Goal: Transaction & Acquisition: Purchase product/service

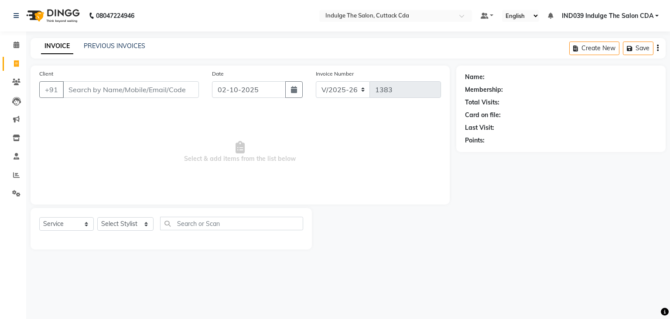
select select "7297"
select select "service"
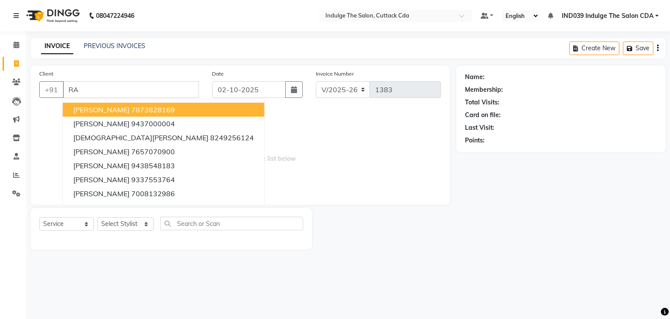
type input "R"
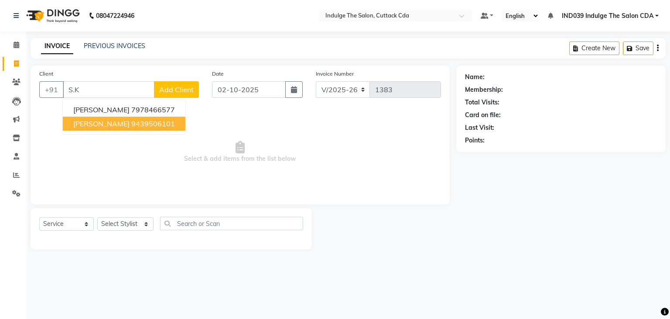
click at [135, 126] on ngb-highlight "9439506101" at bounding box center [153, 123] width 44 height 9
type input "9439506101"
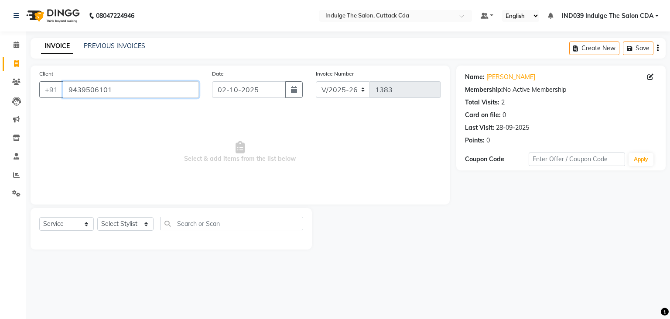
drag, startPoint x: 68, startPoint y: 91, endPoint x: 113, endPoint y: 92, distance: 45.0
click at [113, 92] on input "9439506101" at bounding box center [131, 89] width 136 height 17
click at [122, 45] on link "PREVIOUS INVOICES" at bounding box center [115, 46] width 62 height 8
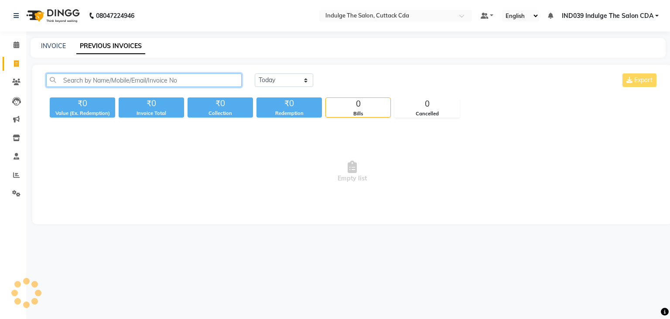
click at [156, 81] on input "text" at bounding box center [143, 80] width 195 height 14
paste input "9439506101"
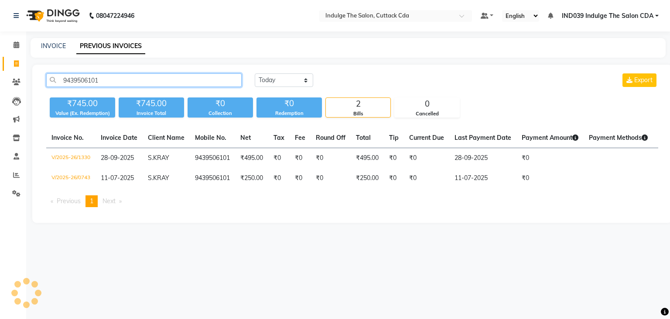
drag, startPoint x: 63, startPoint y: 81, endPoint x: 103, endPoint y: 84, distance: 40.3
click at [103, 84] on input "9439506101" at bounding box center [143, 80] width 195 height 14
type input "9439506101"
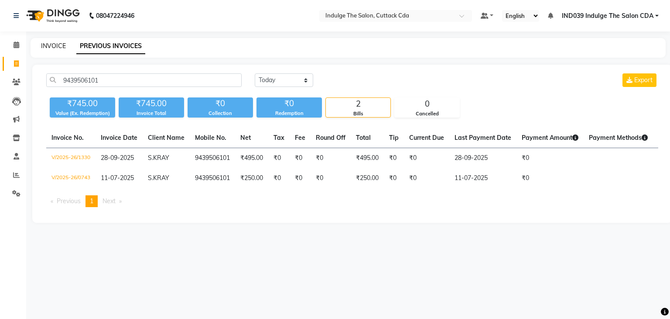
click at [54, 43] on link "INVOICE" at bounding box center [53, 46] width 25 height 8
select select "service"
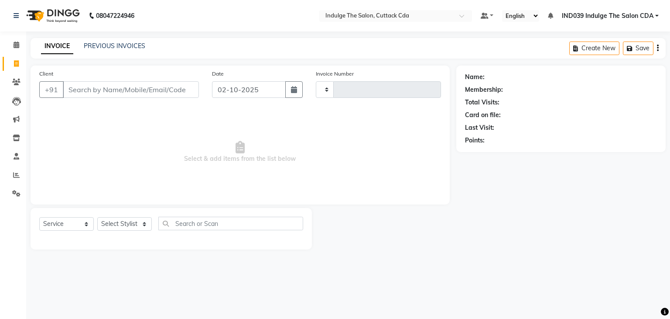
type input "1383"
select select "7297"
click at [109, 89] on input "Client" at bounding box center [131, 89] width 136 height 17
type input "9439506101"
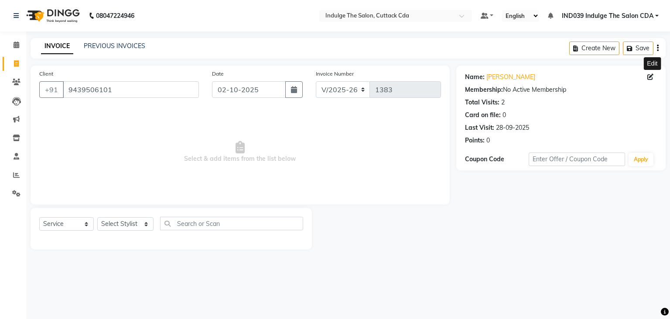
click at [651, 77] on icon at bounding box center [651, 77] width 6 height 6
select select "male"
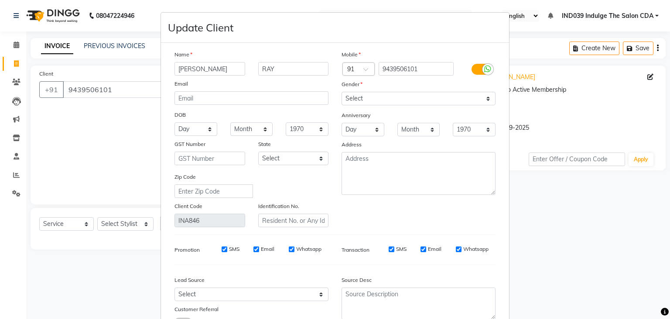
type input "SOUMEN"
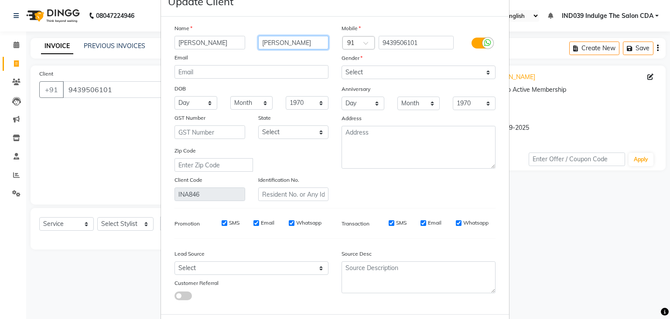
scroll to position [73, 0]
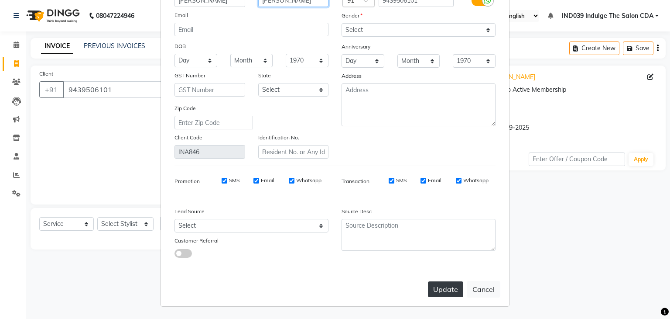
type input "KANTI"
click at [442, 285] on button "Update" at bounding box center [445, 289] width 35 height 16
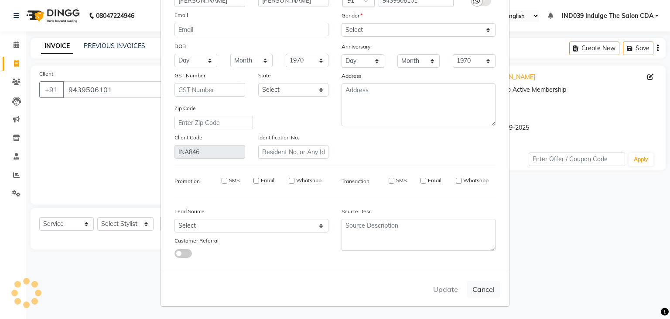
select select
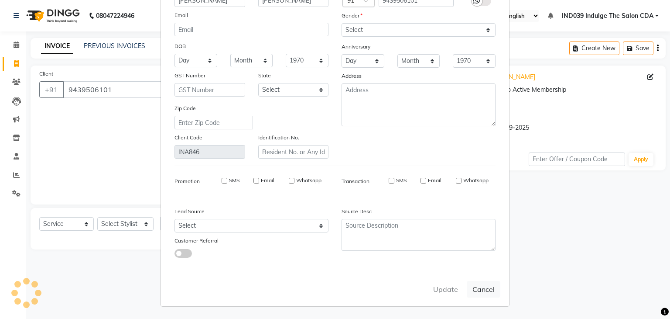
select select
checkbox input "false"
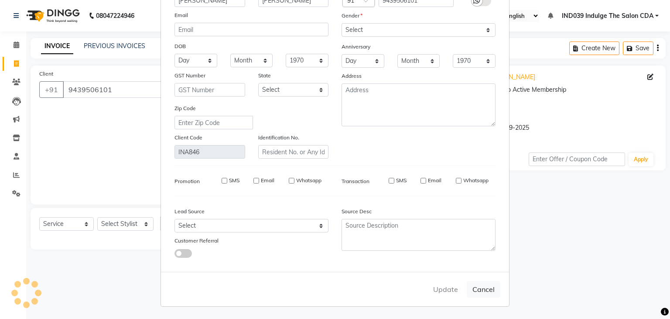
checkbox input "false"
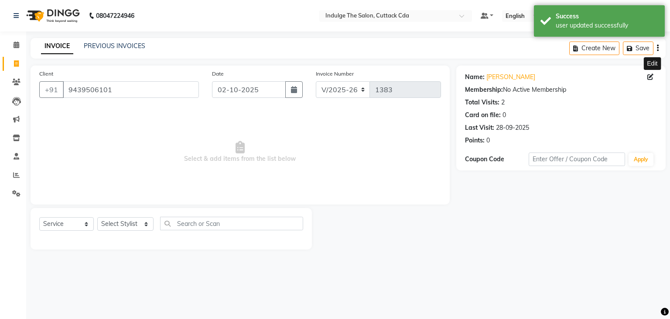
click at [651, 78] on icon at bounding box center [651, 77] width 6 height 6
select select "male"
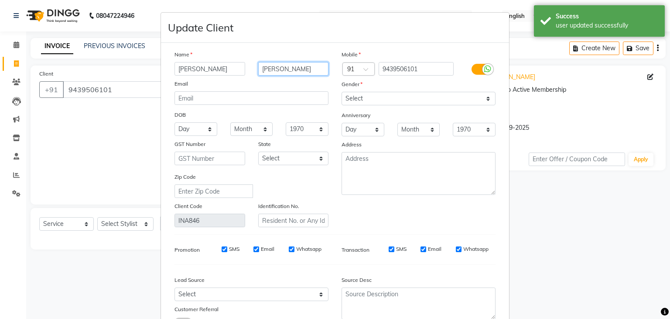
click at [295, 70] on input "KANTI" at bounding box center [293, 69] width 71 height 14
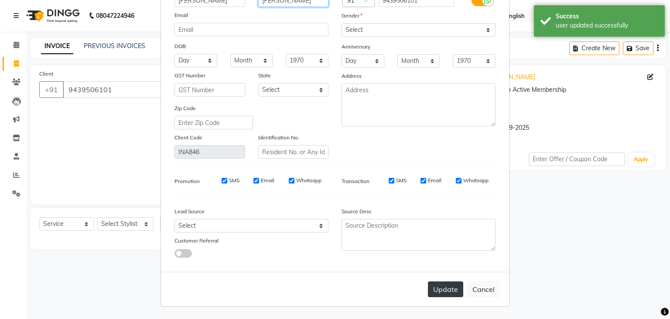
type input "KANTI RAY"
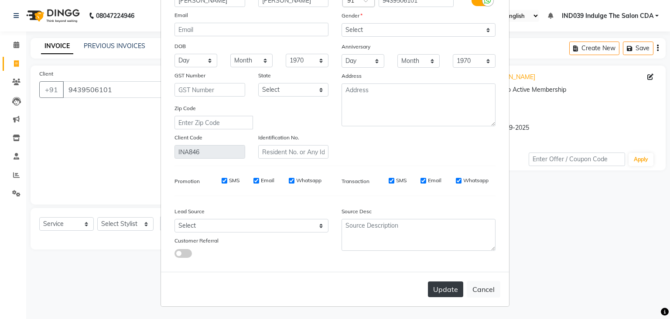
click at [438, 285] on button "Update" at bounding box center [445, 289] width 35 height 16
select select
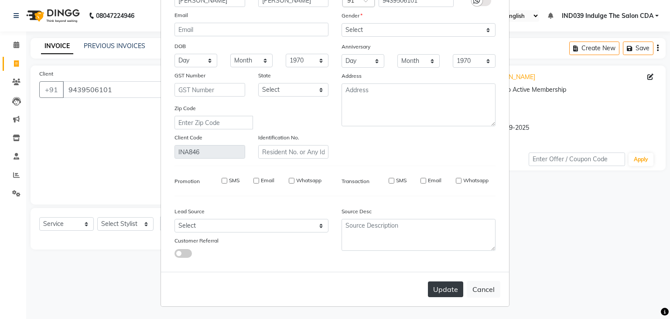
select select
checkbox input "false"
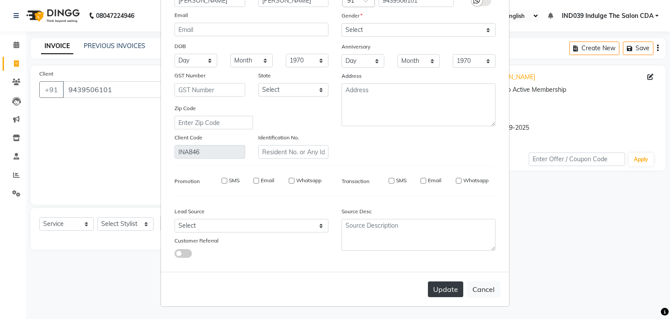
checkbox input "false"
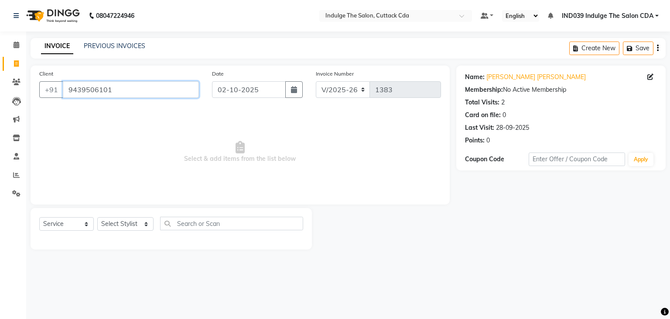
click at [156, 95] on input "9439506101" at bounding box center [131, 89] width 136 height 17
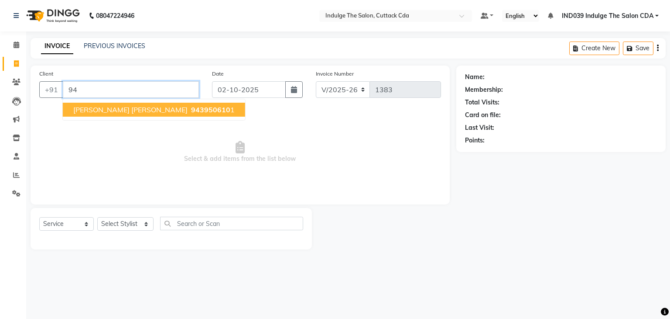
type input "9"
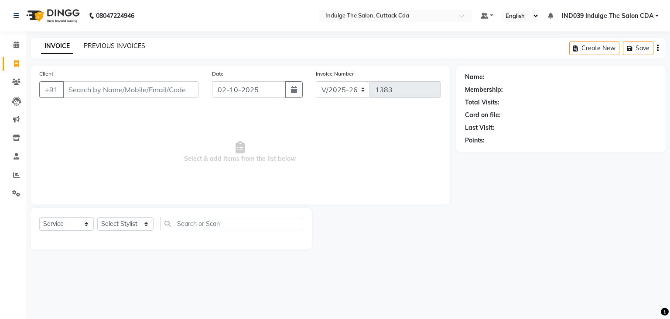
click at [134, 46] on link "PREVIOUS INVOICES" at bounding box center [115, 46] width 62 height 8
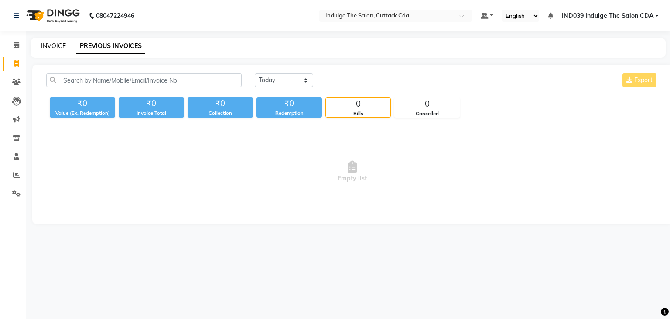
click at [58, 45] on link "INVOICE" at bounding box center [53, 46] width 25 height 8
select select "service"
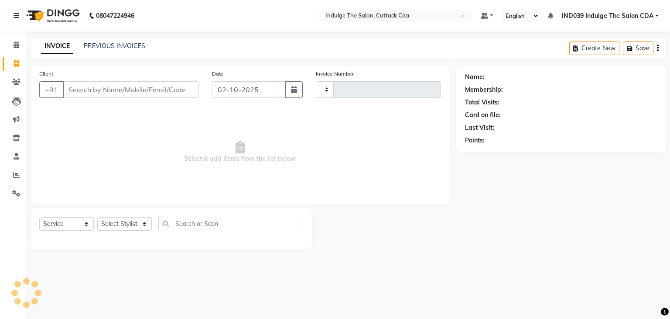
type input "1383"
select select "7297"
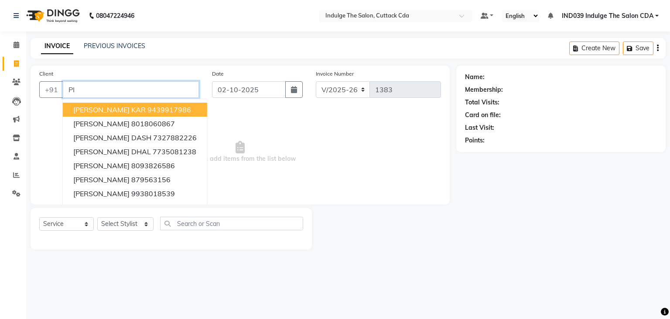
type input "P"
type input "C"
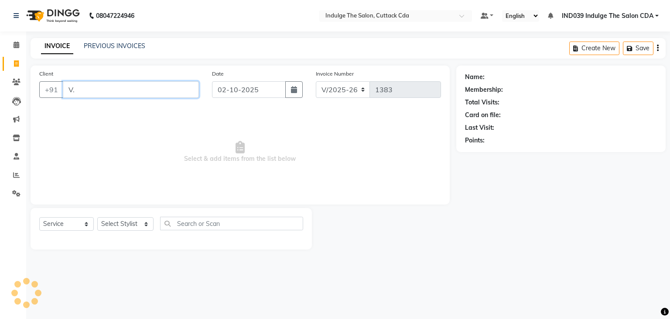
type input "V"
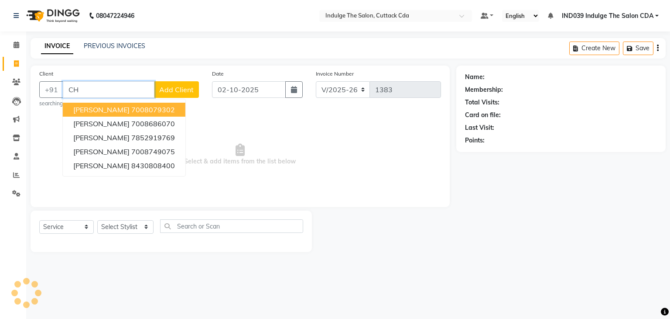
type input "C"
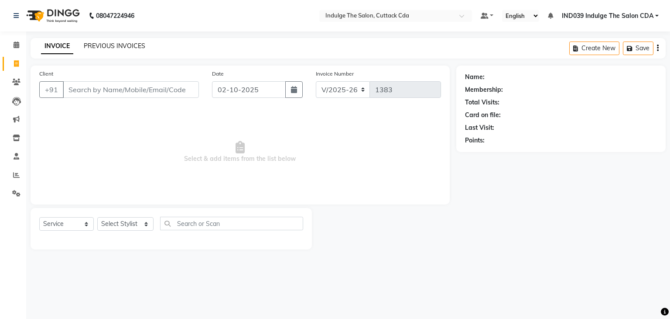
click at [103, 44] on link "PREVIOUS INVOICES" at bounding box center [115, 46] width 62 height 8
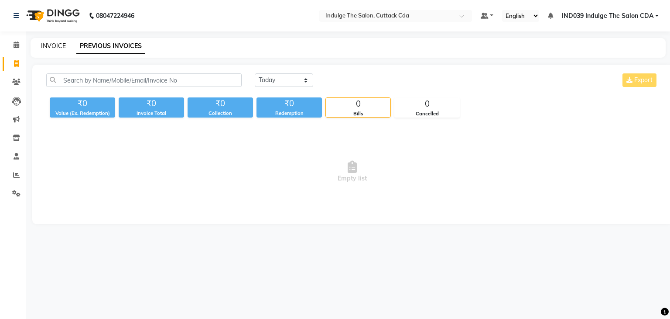
click at [56, 45] on link "INVOICE" at bounding box center [53, 46] width 25 height 8
select select "7297"
select select "service"
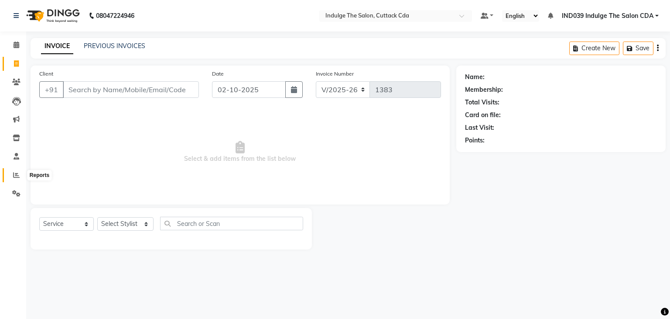
click at [19, 173] on icon at bounding box center [16, 174] width 7 height 7
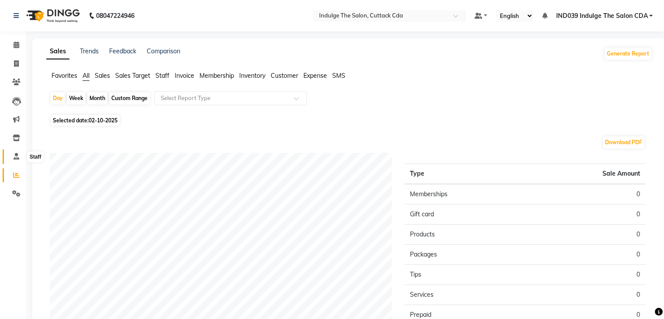
click at [19, 159] on span at bounding box center [16, 156] width 15 height 10
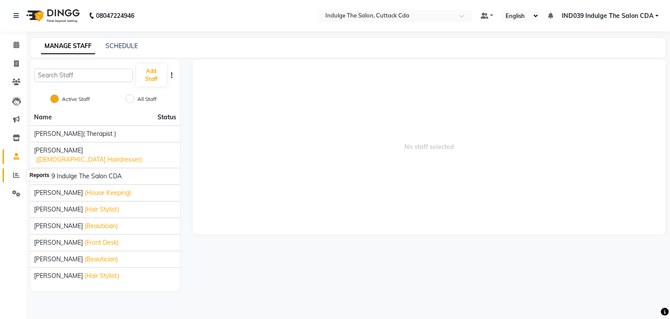
click at [16, 173] on icon at bounding box center [16, 174] width 7 height 7
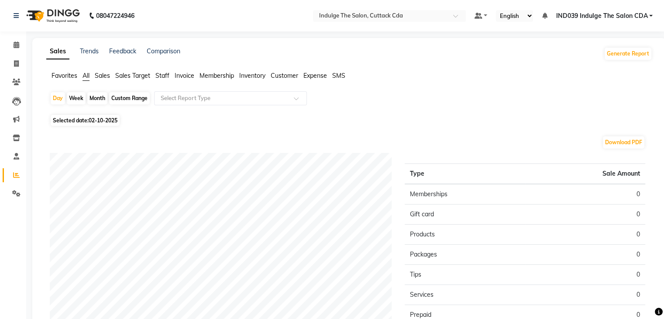
click at [166, 75] on span "Staff" at bounding box center [162, 76] width 14 height 8
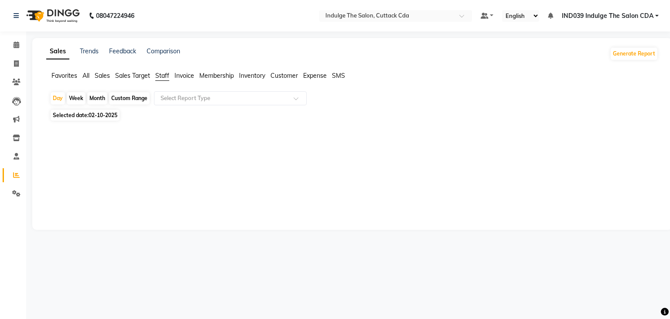
click at [97, 98] on div "Month" at bounding box center [97, 98] width 20 height 12
select select "10"
select select "2025"
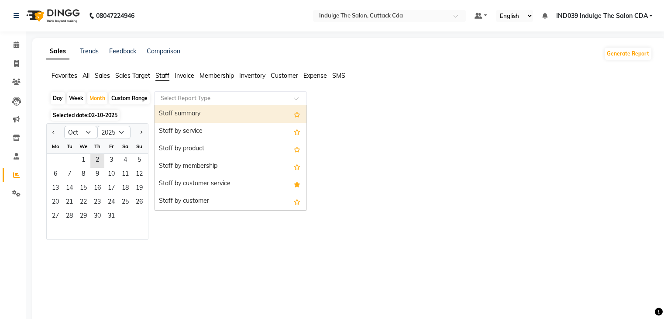
click at [186, 99] on input "text" at bounding box center [222, 98] width 126 height 9
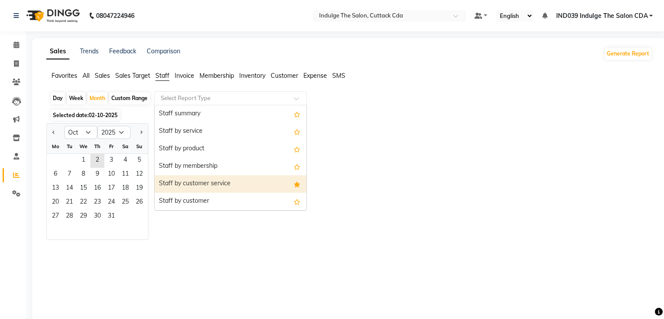
click at [205, 182] on div "Staff by customer service" at bounding box center [230, 183] width 152 height 17
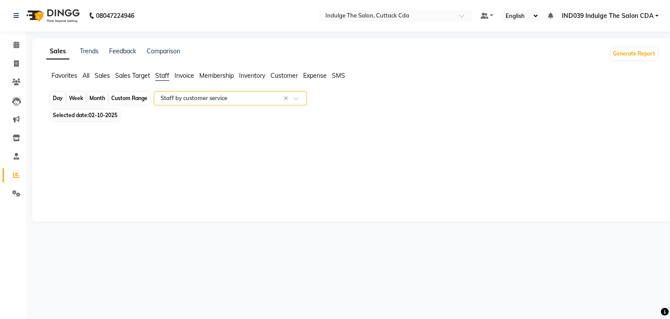
click at [98, 98] on div "Month" at bounding box center [97, 98] width 20 height 12
select select "10"
select select "2025"
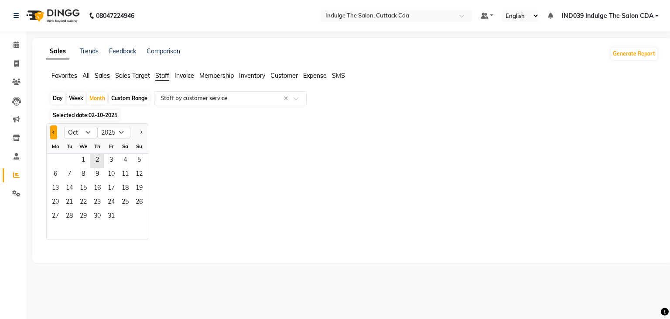
click at [54, 133] on span "Previous month" at bounding box center [53, 131] width 3 height 3
select select "8"
click at [109, 157] on span "1" at bounding box center [111, 161] width 14 height 14
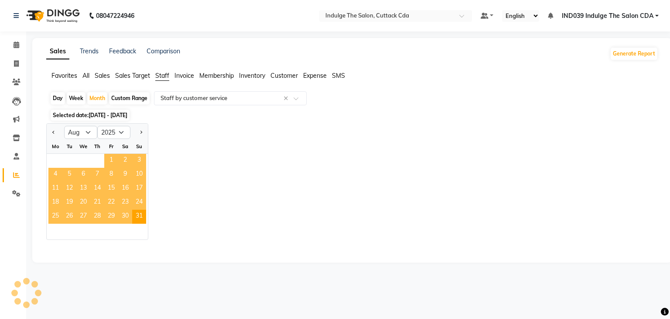
select select "full_report"
select select "csv"
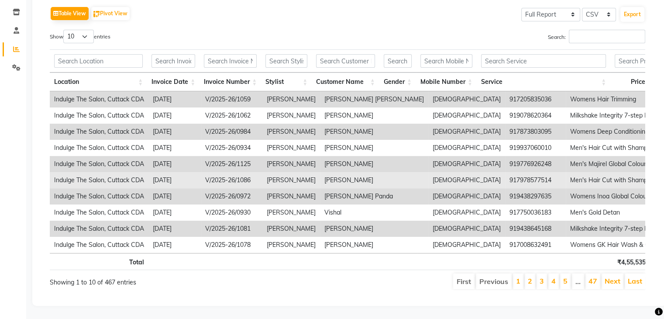
scroll to position [138, 0]
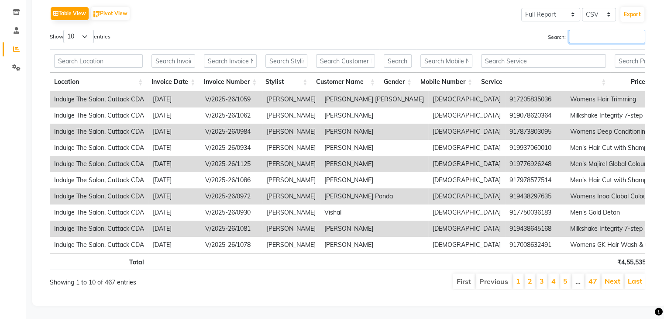
click at [618, 30] on input "Search:" at bounding box center [607, 37] width 76 height 14
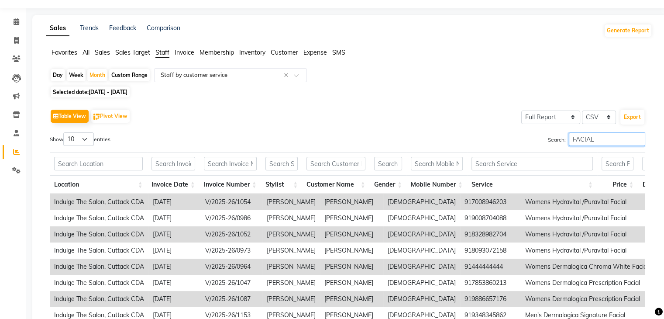
scroll to position [7, 0]
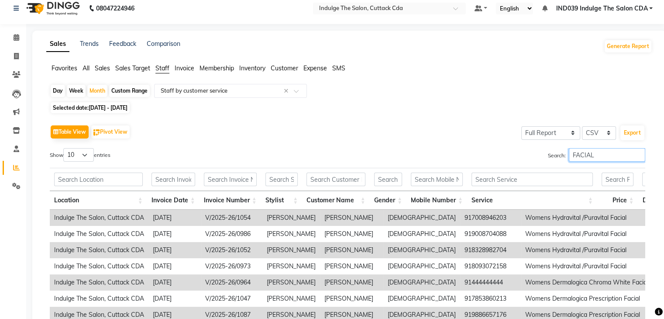
type input "FACIAL"
drag, startPoint x: 79, startPoint y: 154, endPoint x: 79, endPoint y: 161, distance: 6.5
click at [79, 154] on select "10 25 50 100" at bounding box center [78, 155] width 31 height 14
select select "100"
click at [65, 148] on select "10 25 50 100" at bounding box center [78, 155] width 31 height 14
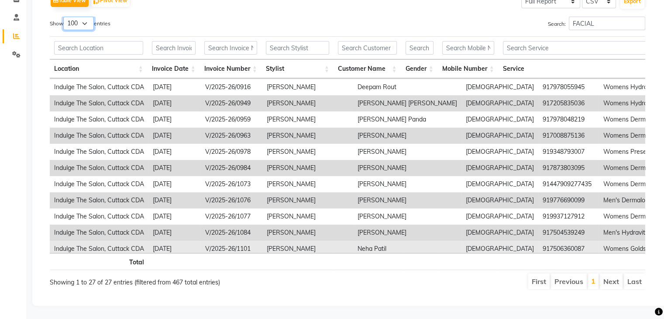
scroll to position [224, 0]
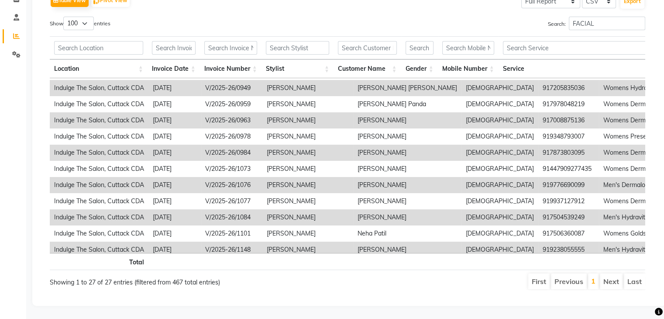
click at [469, 306] on main "Sales Trends Feedback Comparison Generate Report Favorites All Sales Sales Targ…" at bounding box center [345, 108] width 638 height 419
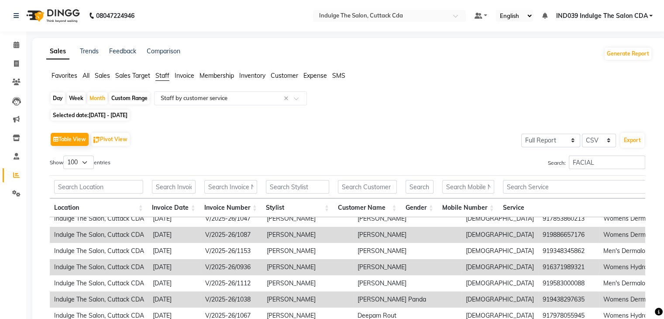
scroll to position [131, 0]
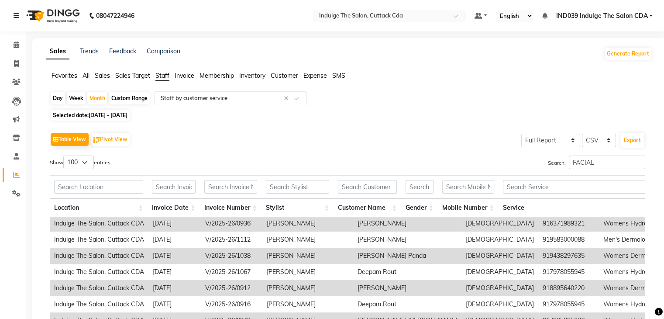
click at [96, 116] on span "01-08-2025 - 31-08-2025" at bounding box center [108, 115] width 39 height 7
select select "8"
select select "2025"
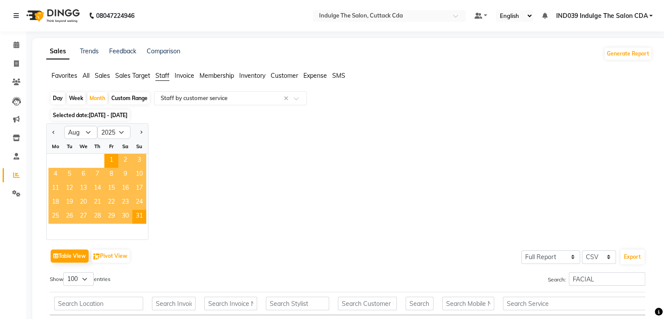
click at [122, 98] on div "Custom Range" at bounding box center [129, 98] width 41 height 12
select select "8"
select select "2025"
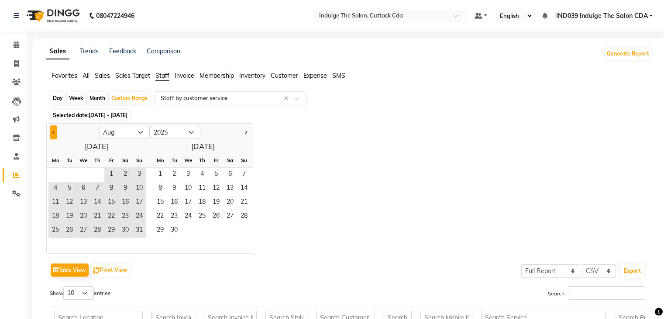
click at [56, 134] on button "Previous month" at bounding box center [53, 132] width 7 height 14
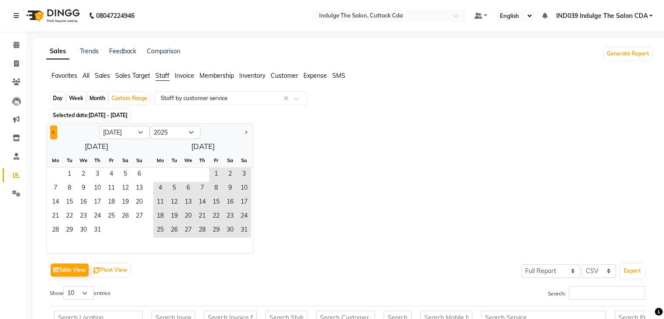
click at [56, 134] on button "Previous month" at bounding box center [53, 132] width 7 height 14
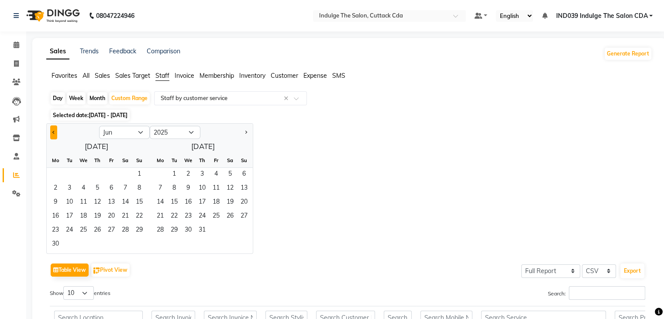
click at [56, 134] on button "Previous month" at bounding box center [53, 132] width 7 height 14
select select "4"
click at [70, 169] on span "1" at bounding box center [69, 175] width 14 height 14
click at [70, 172] on span "1" at bounding box center [69, 175] width 14 height 14
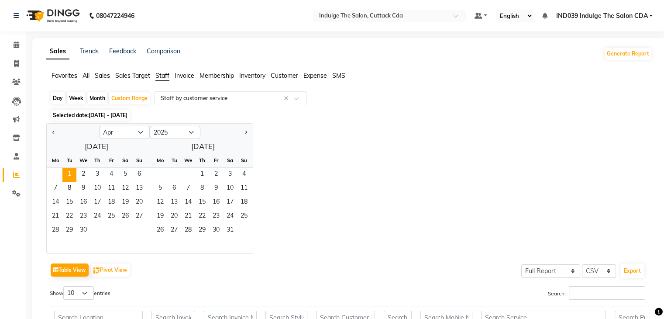
click at [105, 114] on span "01-08-2025 - 31-08-2025" at bounding box center [108, 115] width 39 height 7
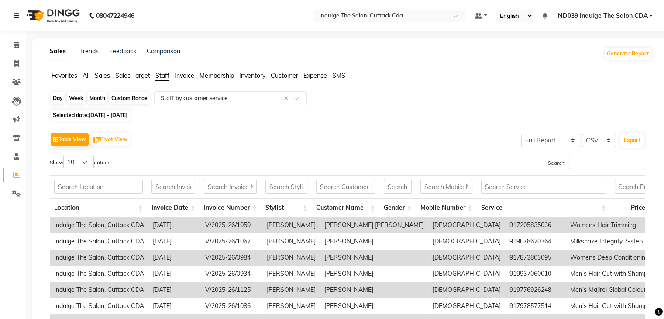
click at [122, 98] on div "Custom Range" at bounding box center [129, 98] width 41 height 12
select select "4"
select select "2025"
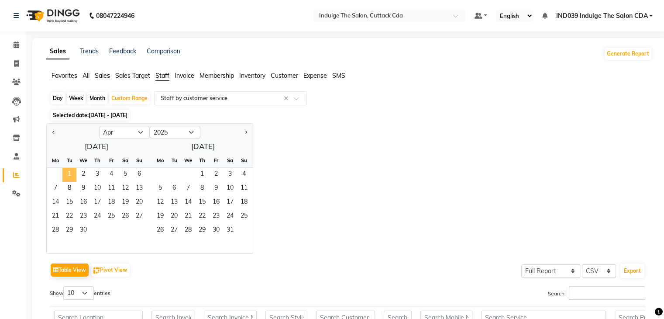
click at [65, 174] on span "1" at bounding box center [69, 175] width 14 height 14
click at [246, 130] on button "Next month" at bounding box center [245, 132] width 7 height 14
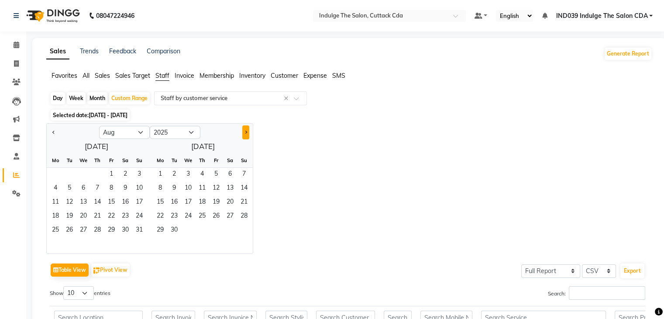
click at [246, 130] on button "Next month" at bounding box center [245, 132] width 7 height 14
select select "10"
click at [77, 175] on span "1" at bounding box center [83, 175] width 14 height 14
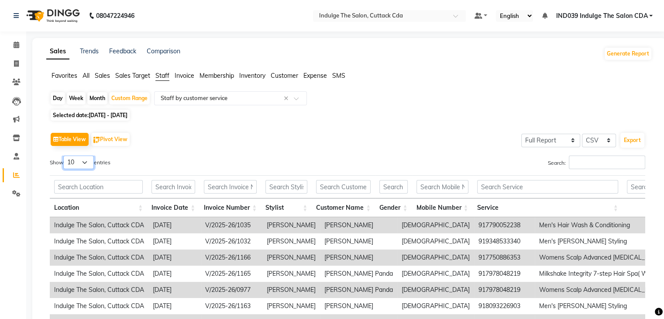
drag, startPoint x: 85, startPoint y: 159, endPoint x: 85, endPoint y: 165, distance: 6.1
click at [85, 159] on select "10 25 50 100" at bounding box center [78, 162] width 31 height 14
select select "100"
click at [65, 155] on select "10 25 50 100" at bounding box center [78, 162] width 31 height 14
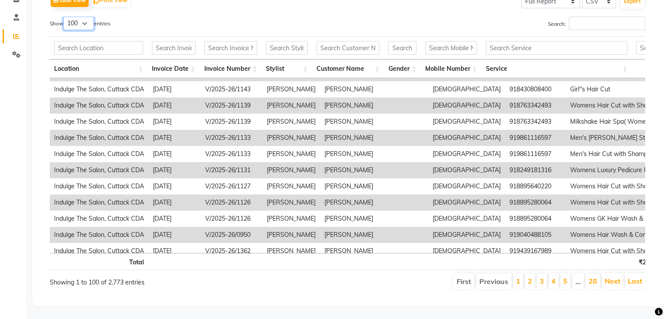
scroll to position [480, 0]
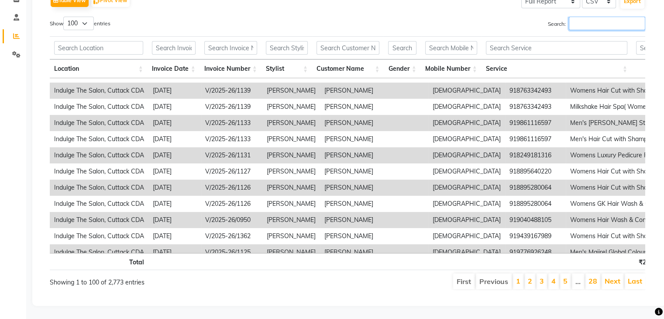
click at [595, 17] on input "Search:" at bounding box center [607, 24] width 76 height 14
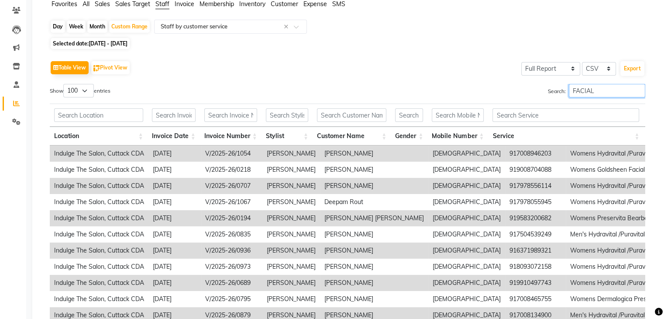
scroll to position [0, 0]
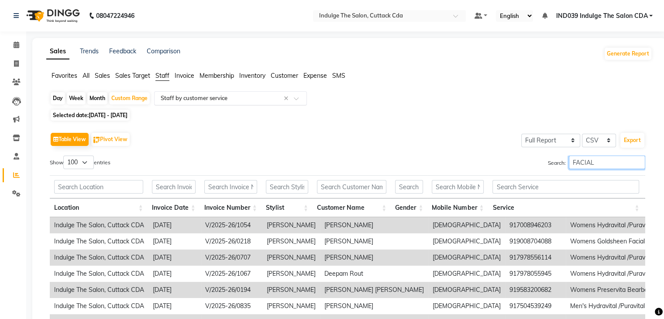
type input "FACIAL"
click at [202, 100] on input "text" at bounding box center [222, 98] width 126 height 9
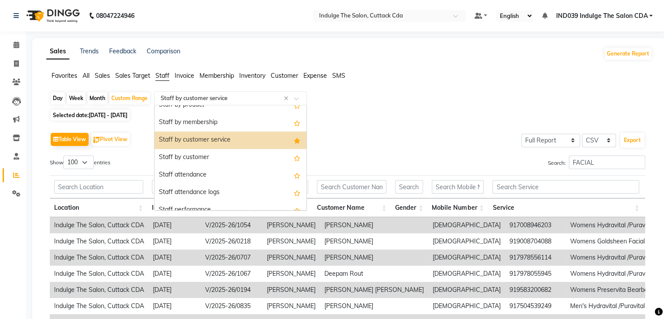
scroll to position [87, 0]
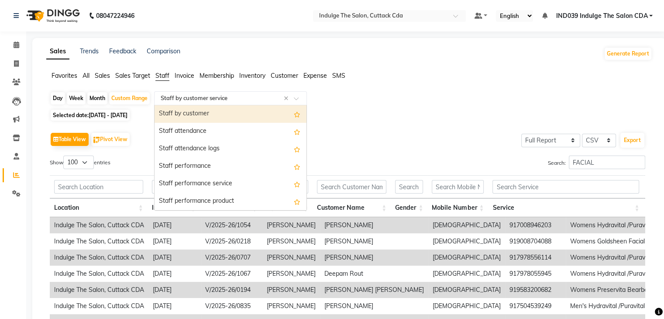
click at [210, 117] on div "Staff by customer" at bounding box center [230, 113] width 152 height 17
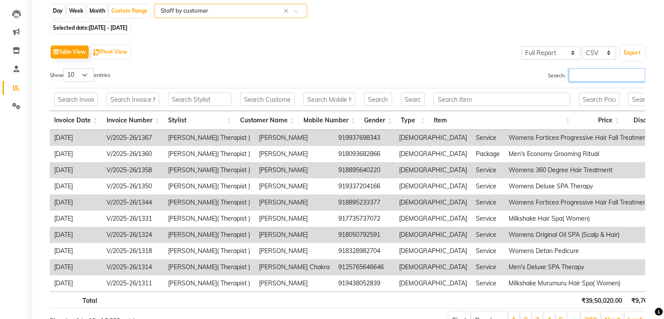
click at [604, 75] on input "Search:" at bounding box center [607, 75] width 76 height 14
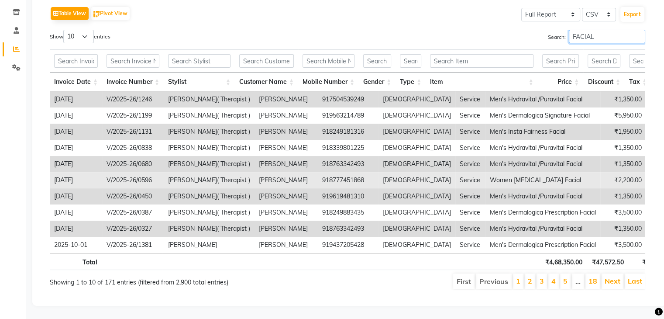
scroll to position [138, 0]
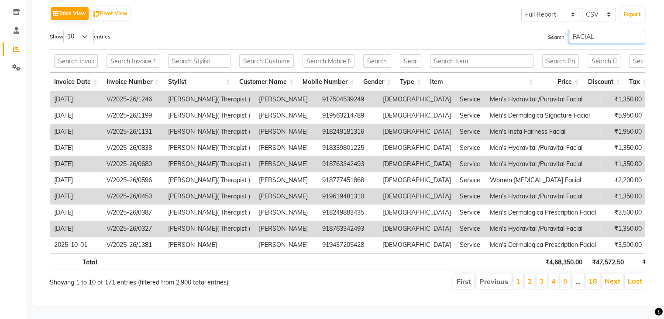
type input "FACIAL"
click at [78, 30] on select "10 25 50 100" at bounding box center [78, 37] width 31 height 14
select select "100"
click at [65, 30] on select "10 25 50 100" at bounding box center [78, 37] width 31 height 14
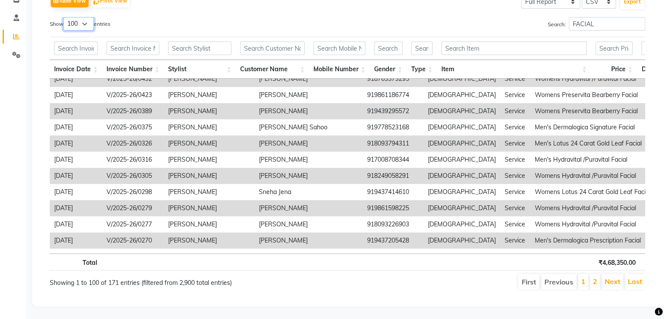
scroll to position [1440, 0]
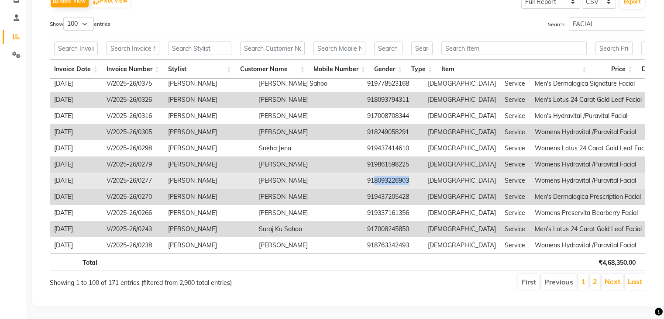
drag, startPoint x: 321, startPoint y: 179, endPoint x: 358, endPoint y: 183, distance: 37.3
click at [363, 183] on td "918093226903" at bounding box center [393, 180] width 61 height 16
copy td "8093226903"
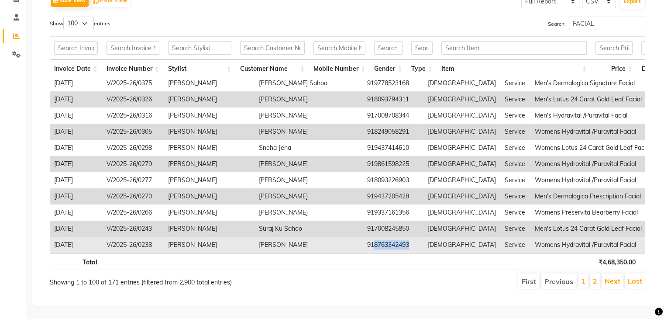
drag, startPoint x: 321, startPoint y: 231, endPoint x: 365, endPoint y: 236, distance: 44.4
click at [365, 237] on td "918763342493" at bounding box center [393, 245] width 61 height 16
copy td "8763342493"
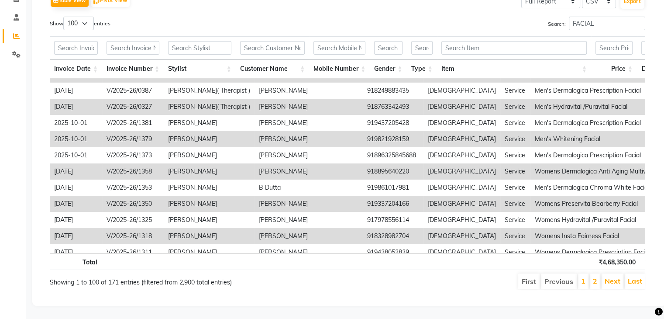
scroll to position [94, 0]
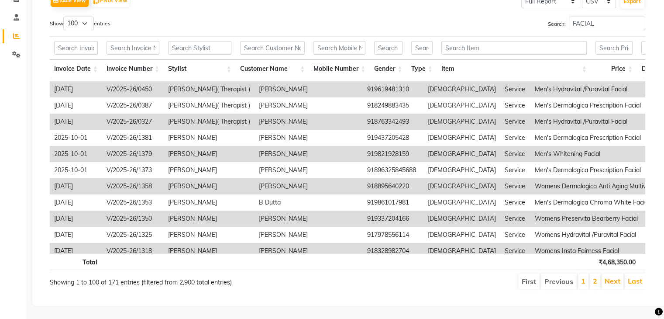
copy td "[PERSON_NAME]"
drag, startPoint x: 241, startPoint y: 181, endPoint x: 291, endPoint y: 177, distance: 50.3
click at [291, 178] on td "[PERSON_NAME]" at bounding box center [308, 186] width 108 height 16
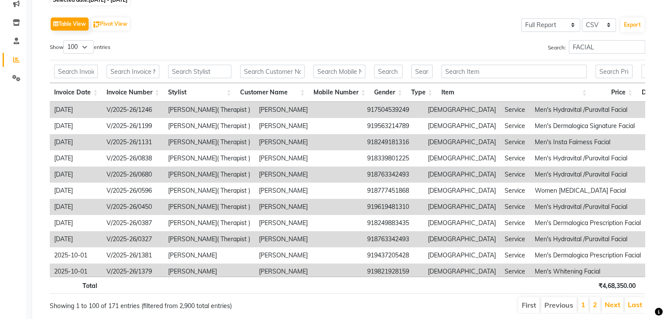
scroll to position [101, 0]
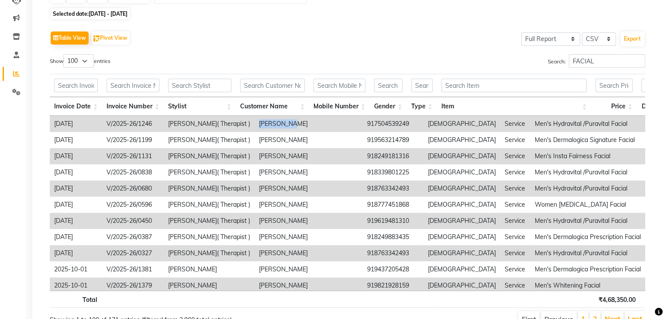
drag, startPoint x: 241, startPoint y: 124, endPoint x: 271, endPoint y: 124, distance: 30.1
click at [271, 124] on td "[PERSON_NAME]" at bounding box center [308, 124] width 108 height 16
copy td "[PERSON_NAME]"
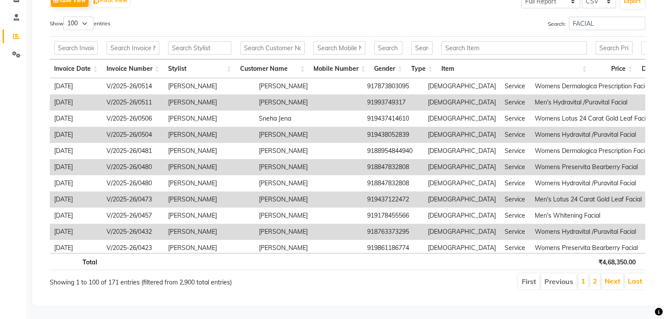
scroll to position [1228, 0]
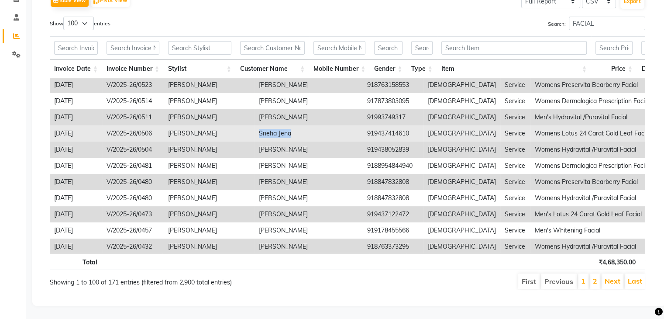
drag, startPoint x: 240, startPoint y: 126, endPoint x: 283, endPoint y: 129, distance: 43.3
click at [283, 129] on td "Sneha Jena" at bounding box center [308, 133] width 108 height 16
copy td "Sneha Jena"
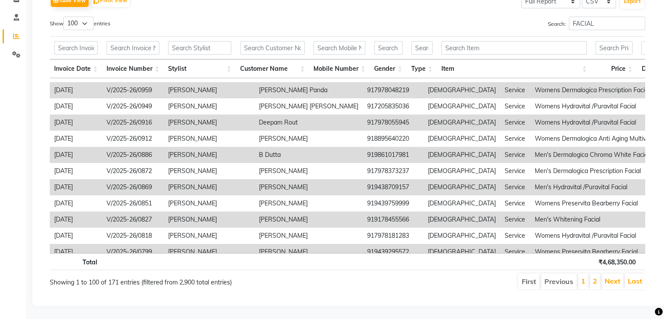
scroll to position [792, 0]
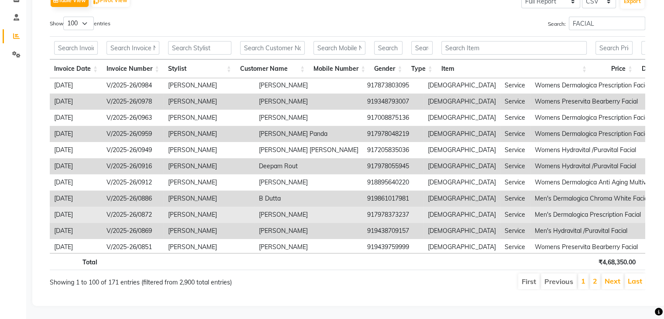
copy td "[PERSON_NAME]"
drag, startPoint x: 240, startPoint y: 205, endPoint x: 293, endPoint y: 207, distance: 53.7
click at [293, 207] on td "[PERSON_NAME]" at bounding box center [308, 214] width 108 height 16
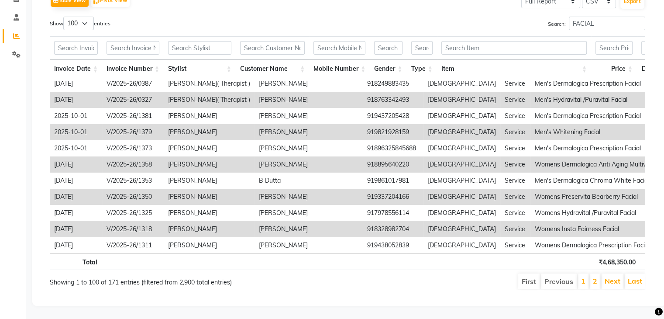
scroll to position [131, 0]
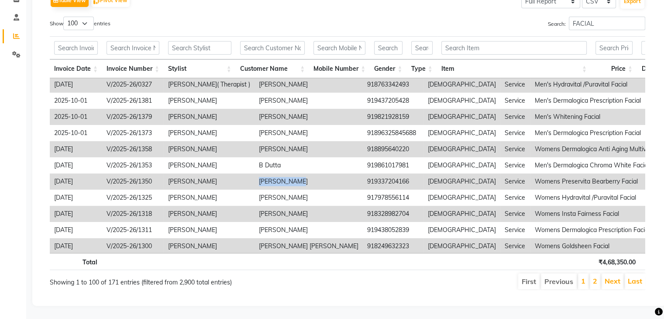
drag, startPoint x: 241, startPoint y: 176, endPoint x: 279, endPoint y: 175, distance: 38.4
click at [279, 175] on td "[PERSON_NAME]" at bounding box center [308, 181] width 108 height 16
copy td "[PERSON_NAME]"
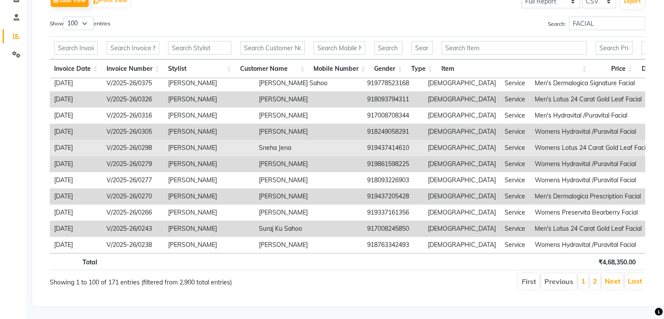
scroll to position [1447, 0]
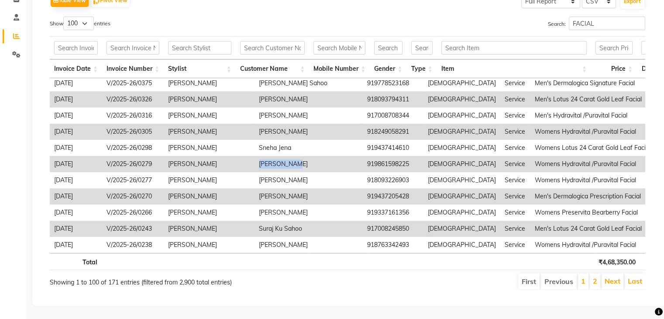
drag, startPoint x: 239, startPoint y: 153, endPoint x: 276, endPoint y: 154, distance: 37.1
click at [276, 156] on td "[PERSON_NAME]" at bounding box center [308, 164] width 108 height 16
copy td "[PERSON_NAME]"
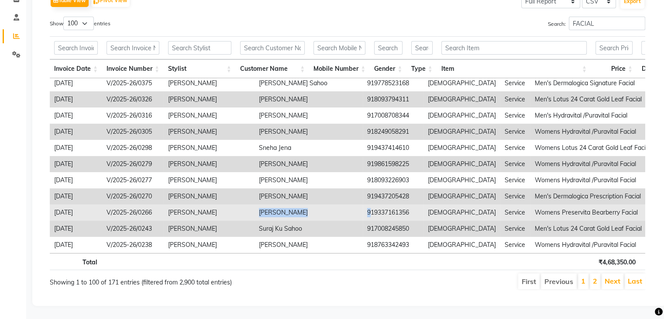
copy tr "Mrinal Madhuchanda 9"
drag, startPoint x: 240, startPoint y: 201, endPoint x: 317, endPoint y: 201, distance: 77.2
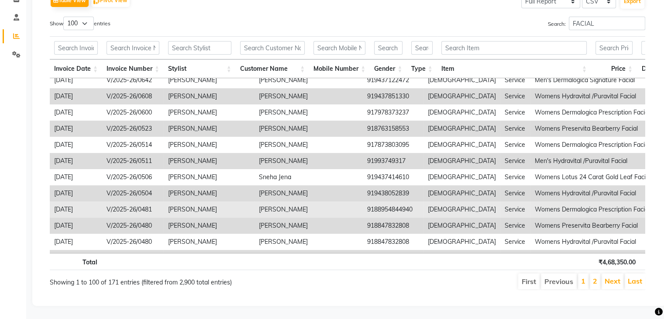
scroll to position [1141, 0]
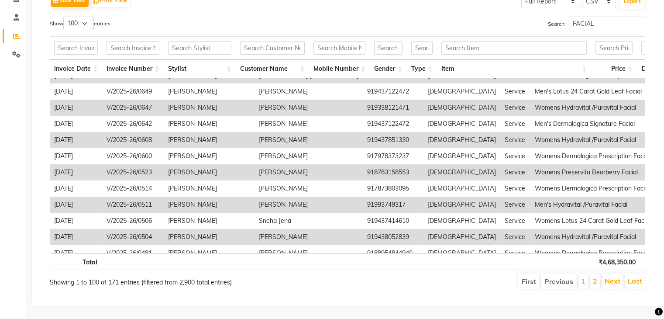
drag, startPoint x: 240, startPoint y: 168, endPoint x: 287, endPoint y: 168, distance: 47.1
click at [287, 168] on td "[PERSON_NAME]" at bounding box center [308, 172] width 108 height 16
copy td "[PERSON_NAME]"
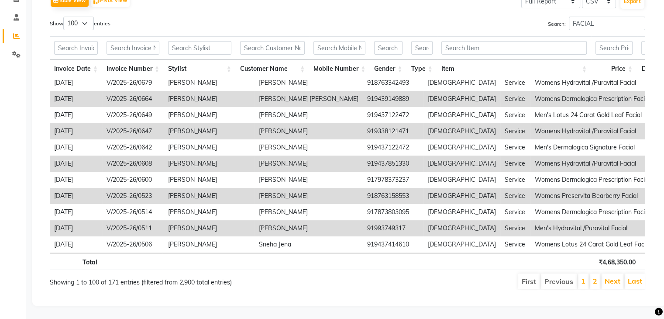
scroll to position [1097, 0]
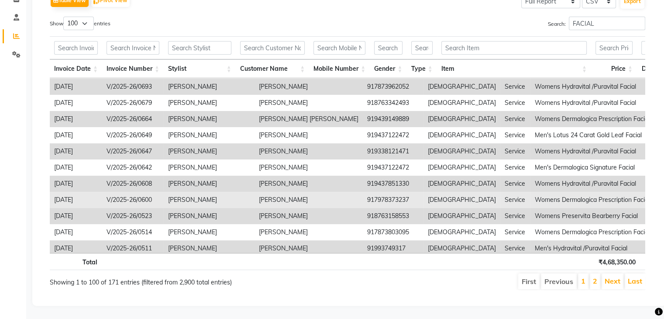
drag, startPoint x: 241, startPoint y: 193, endPoint x: 287, endPoint y: 195, distance: 45.9
click at [287, 195] on td "[PERSON_NAME]" at bounding box center [308, 200] width 108 height 16
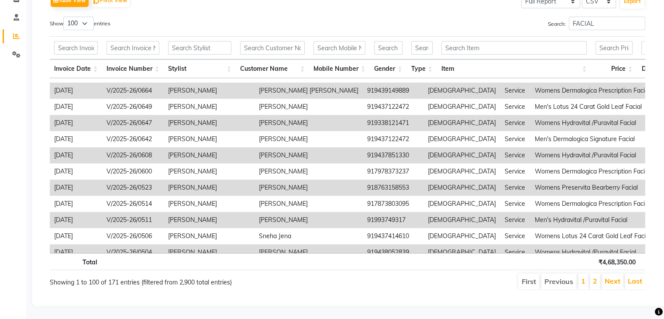
scroll to position [1141, 0]
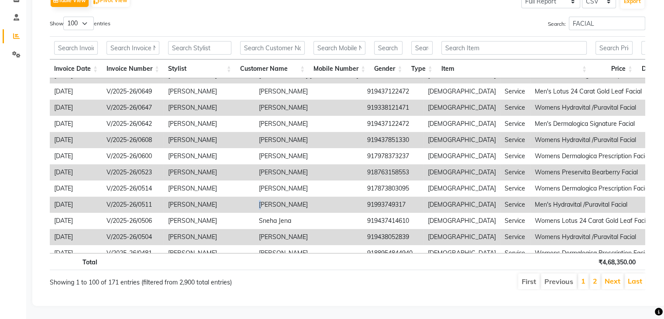
drag, startPoint x: 239, startPoint y: 198, endPoint x: 244, endPoint y: 198, distance: 5.2
click at [254, 198] on td "[PERSON_NAME]" at bounding box center [308, 204] width 108 height 16
click at [305, 303] on div "Sales Trends Feedback Comparison Generate Report Favorites All Sales Sales Targ…" at bounding box center [349, 102] width 634 height 406
drag, startPoint x: 240, startPoint y: 199, endPoint x: 281, endPoint y: 199, distance: 41.5
click at [281, 199] on td "[PERSON_NAME]" at bounding box center [308, 204] width 108 height 16
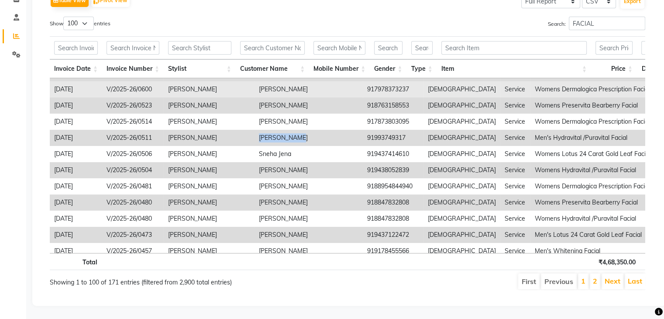
scroll to position [1228, 0]
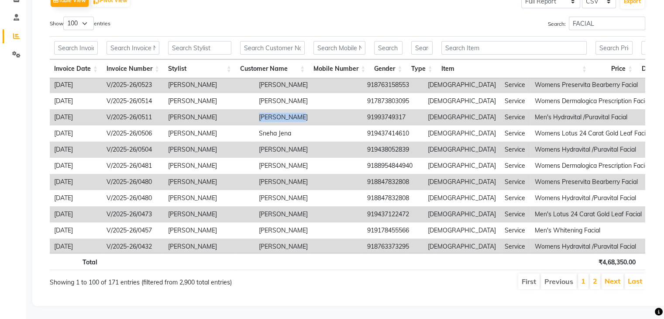
drag, startPoint x: 240, startPoint y: 144, endPoint x: 301, endPoint y: 146, distance: 60.7
click at [301, 146] on td "[PERSON_NAME]" at bounding box center [308, 149] width 108 height 16
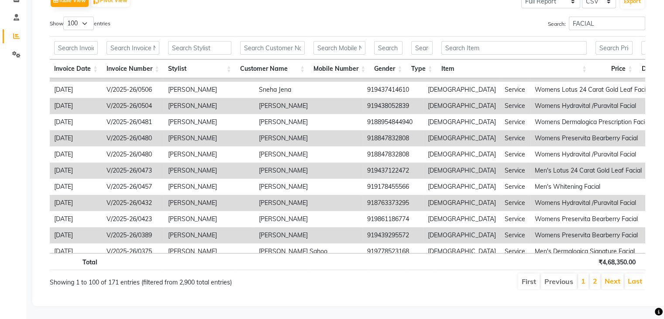
scroll to position [1316, 0]
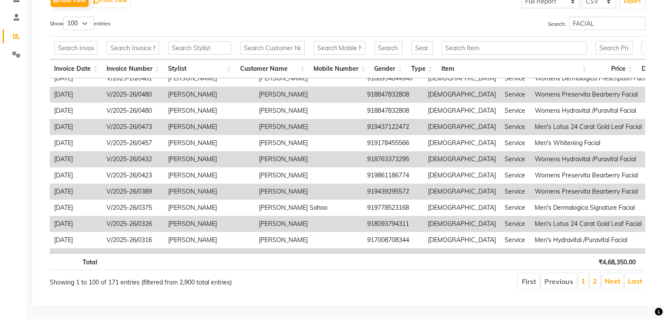
drag, startPoint x: 242, startPoint y: 154, endPoint x: 301, endPoint y: 153, distance: 58.5
click at [301, 153] on td "[PERSON_NAME]" at bounding box center [308, 159] width 108 height 16
drag, startPoint x: 241, startPoint y: 153, endPoint x: 298, endPoint y: 153, distance: 57.6
click at [298, 153] on td "[PERSON_NAME]" at bounding box center [308, 159] width 108 height 16
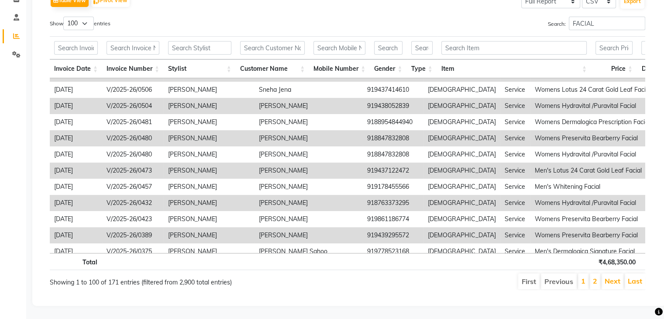
drag, startPoint x: 303, startPoint y: 302, endPoint x: 304, endPoint y: 291, distance: 10.6
click at [304, 301] on div "Sales Trends Feedback Comparison Generate Report Favorites All Sales Sales Targ…" at bounding box center [349, 102] width 634 height 406
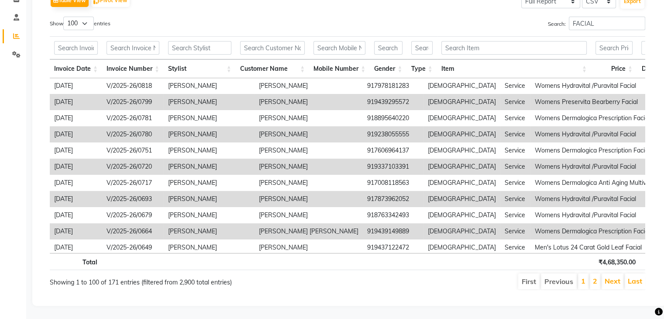
scroll to position [967, 0]
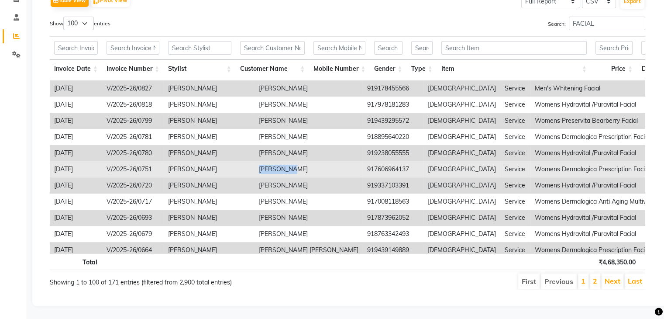
drag, startPoint x: 240, startPoint y: 162, endPoint x: 284, endPoint y: 163, distance: 43.6
click at [284, 163] on td "[PERSON_NAME]" at bounding box center [308, 169] width 108 height 16
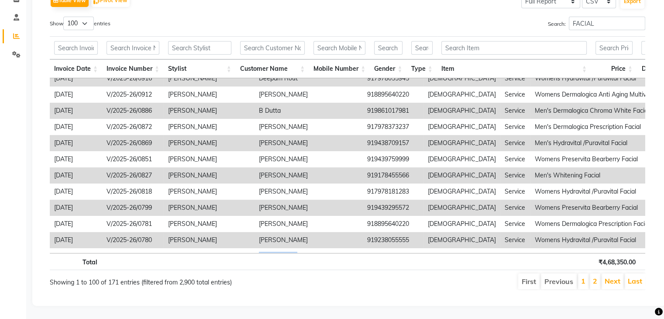
scroll to position [879, 0]
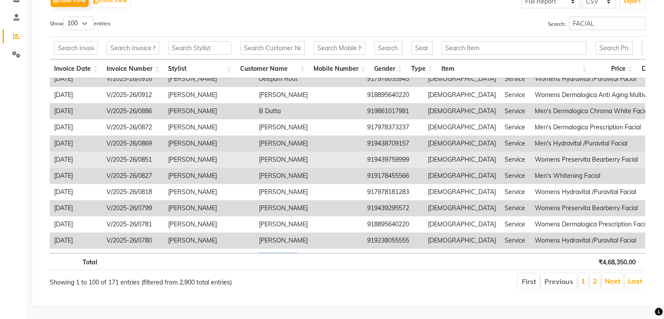
drag, startPoint x: 240, startPoint y: 154, endPoint x: 308, endPoint y: 158, distance: 67.8
click at [308, 158] on td "Subhasree Priyadarsini" at bounding box center [308, 159] width 108 height 16
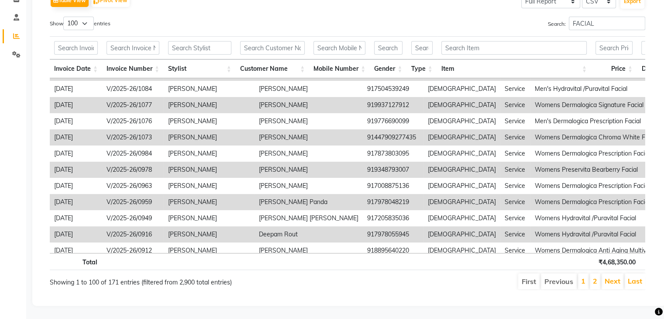
scroll to position [705, 0]
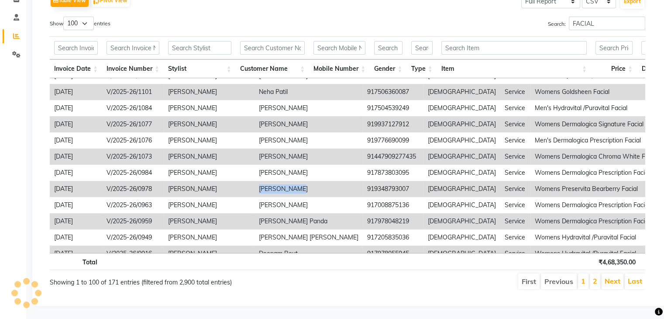
drag, startPoint x: 240, startPoint y: 183, endPoint x: 280, endPoint y: 185, distance: 39.3
click at [280, 185] on td "Nisha Bhagat" at bounding box center [308, 189] width 108 height 16
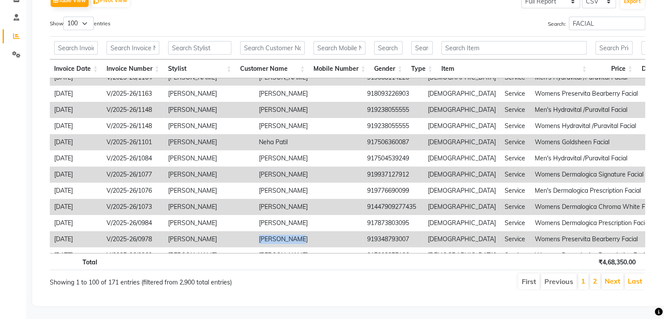
scroll to position [698, 0]
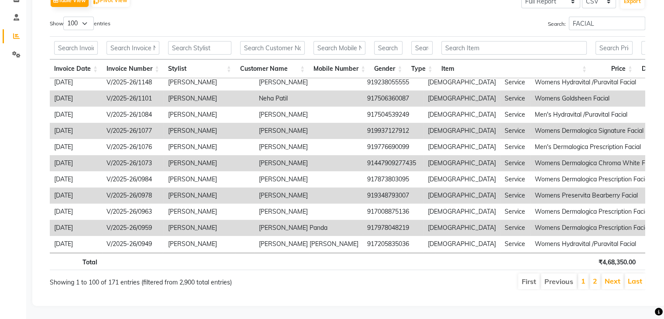
click at [312, 265] on div "Total ₹4,68,350.00 ₹47,572.50 ₹0 ₹4,20,777.50 ₹4,20,777.50 ₹7,83,947.25 ₹1,47,3…" at bounding box center [347, 263] width 595 height 20
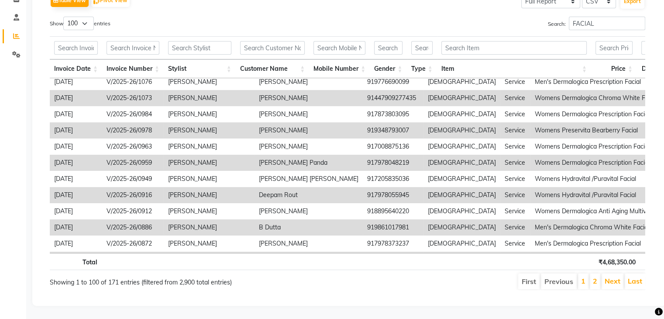
scroll to position [748, 0]
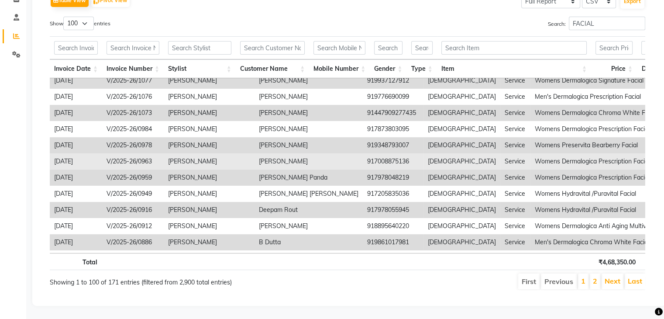
drag, startPoint x: 240, startPoint y: 156, endPoint x: 297, endPoint y: 159, distance: 56.4
click at [297, 159] on td "[PERSON_NAME]" at bounding box center [308, 161] width 108 height 16
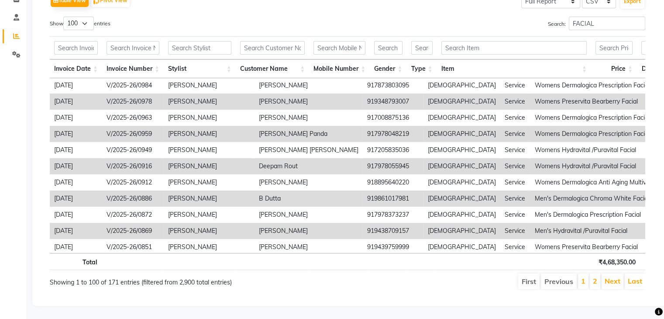
scroll to position [836, 0]
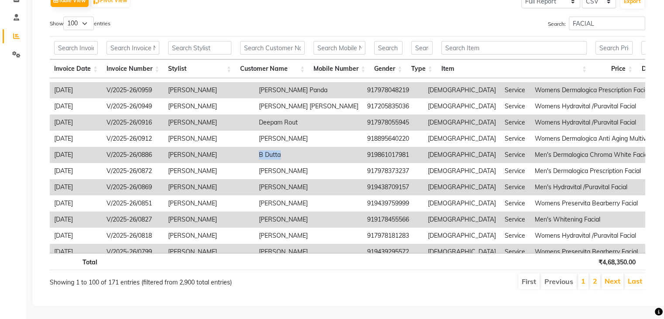
drag, startPoint x: 241, startPoint y: 149, endPoint x: 264, endPoint y: 154, distance: 24.1
click at [264, 154] on td "B Dutta" at bounding box center [308, 155] width 108 height 16
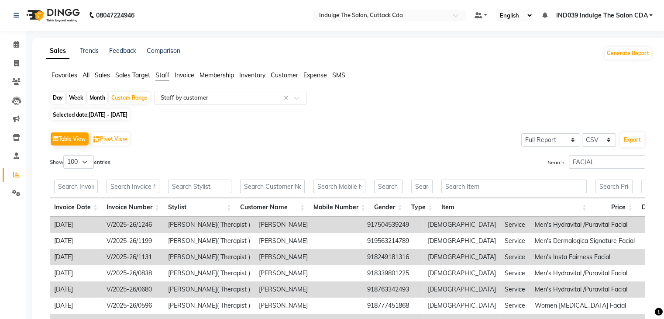
scroll to position [0, 0]
click at [18, 61] on icon at bounding box center [16, 63] width 5 height 7
select select "service"
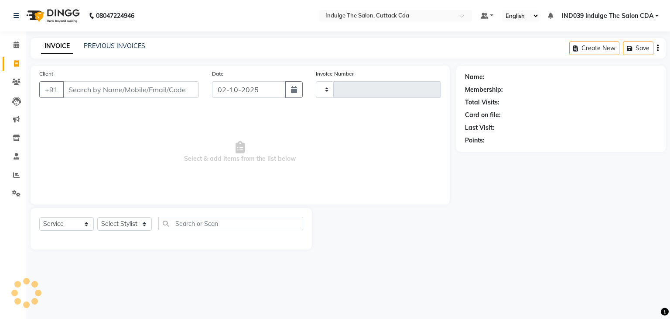
type input "1383"
select select "7297"
click at [120, 90] on input "Client" at bounding box center [131, 89] width 136 height 17
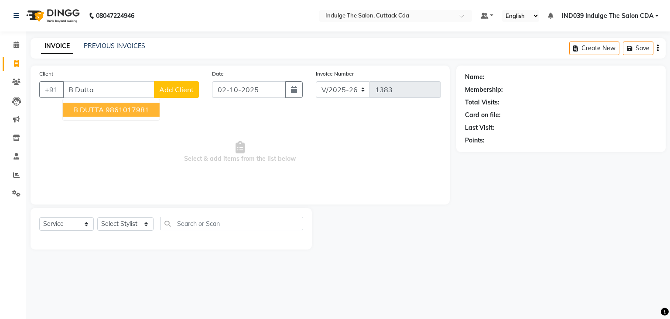
click at [138, 110] on ngb-highlight "9861017981" at bounding box center [128, 109] width 44 height 9
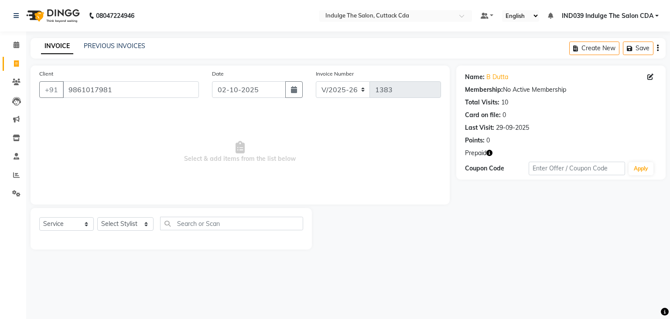
click at [490, 154] on icon "button" at bounding box center [490, 153] width 6 height 6
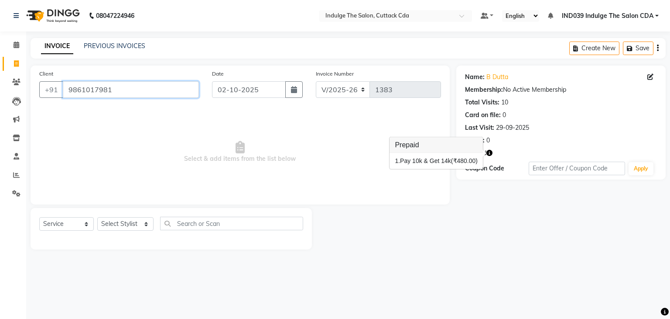
click at [119, 90] on input "9861017981" at bounding box center [131, 89] width 136 height 17
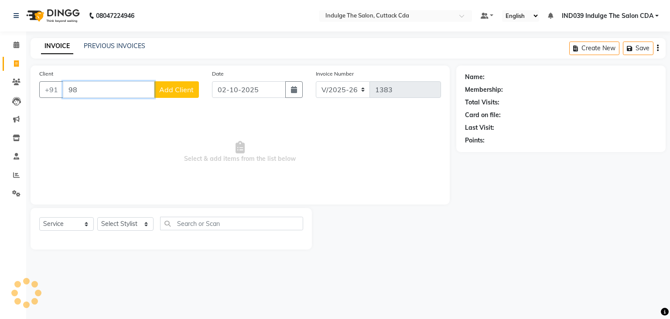
type input "9"
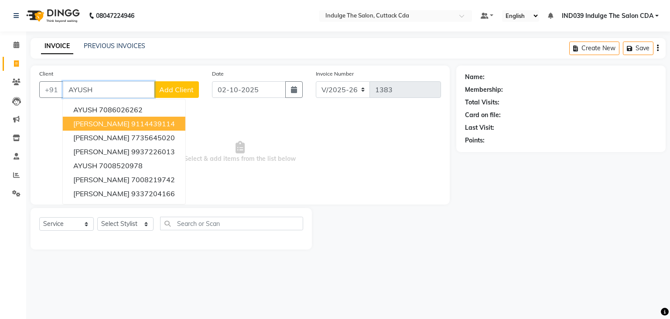
click at [116, 121] on span "AYUSH DUTTA" at bounding box center [101, 123] width 56 height 9
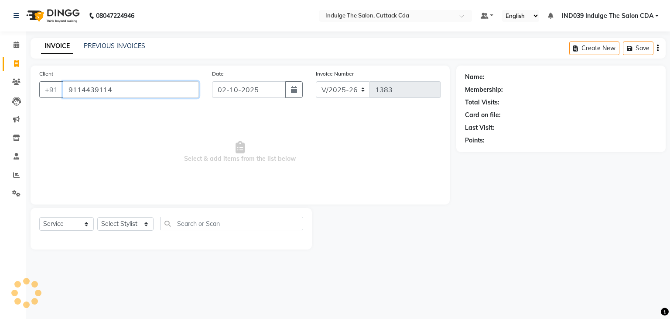
type input "9114439114"
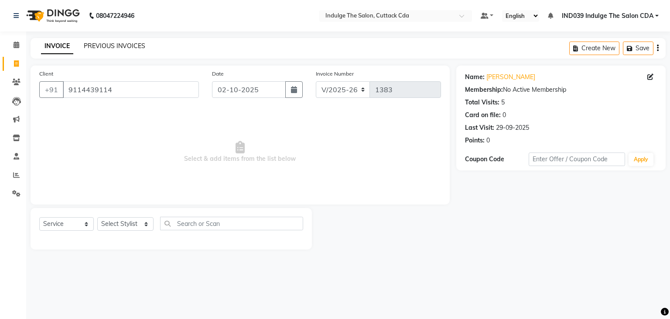
click at [113, 48] on link "PREVIOUS INVOICES" at bounding box center [115, 46] width 62 height 8
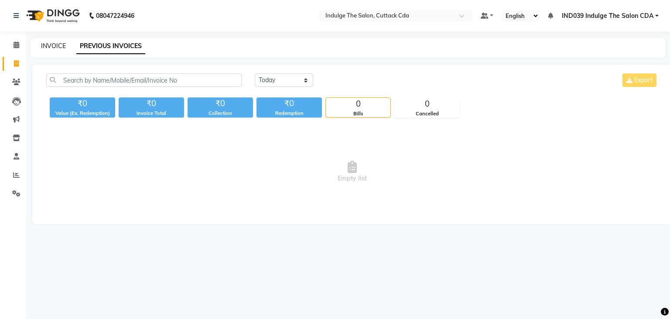
click at [54, 45] on link "INVOICE" at bounding box center [53, 46] width 25 height 8
select select "7297"
select select "service"
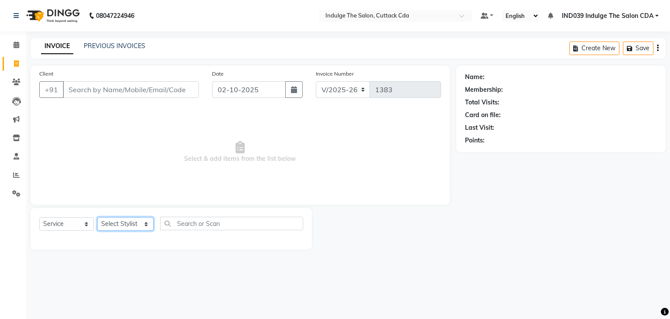
click at [126, 224] on select "Select Stylist Ajay Sethy( Therapist ) GOURAHARI BARIK IND039 Indulge The Salon…" at bounding box center [125, 224] width 56 height 14
select select "87394"
click at [97, 217] on select "Select Stylist Ajay Sethy( Therapist ) GOURAHARI BARIK IND039 Indulge The Salon…" at bounding box center [125, 224] width 56 height 14
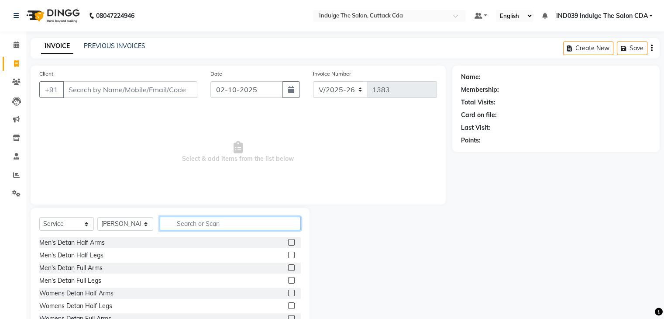
click at [215, 223] on input "text" at bounding box center [230, 223] width 141 height 14
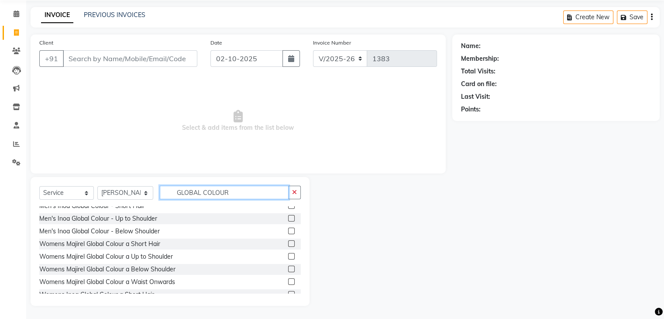
scroll to position [87, 0]
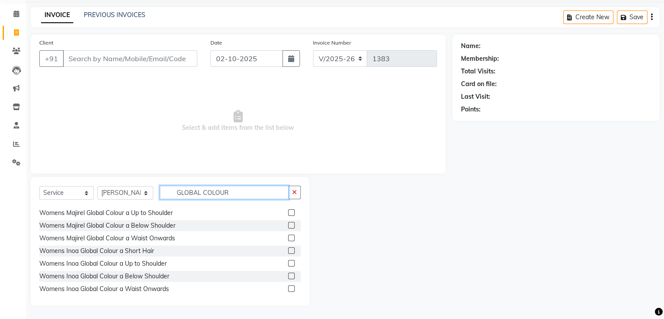
type input "GLOBAL COLOUR"
click at [288, 250] on label at bounding box center [291, 250] width 7 height 7
click at [288, 250] on input "checkbox" at bounding box center [291, 251] width 6 height 6
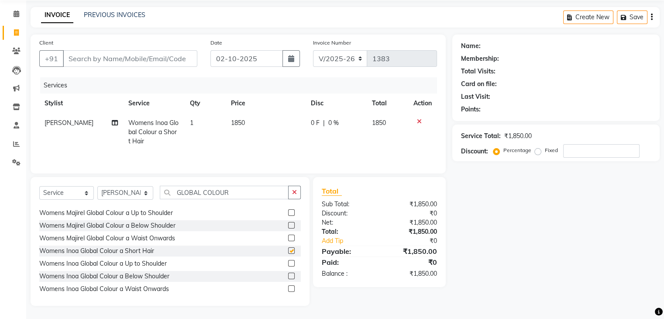
checkbox input "false"
click at [293, 190] on icon "button" at bounding box center [294, 192] width 5 height 6
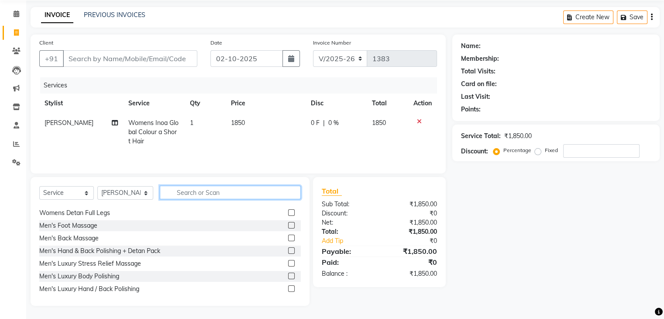
click at [240, 193] on input "text" at bounding box center [230, 192] width 141 height 14
click at [131, 191] on select "Select Stylist Ajay Sethy( Therapist ) GOURAHARI BARIK IND039 Indulge The Salon…" at bounding box center [125, 193] width 56 height 14
select select "67880"
click at [97, 186] on select "Select Stylist Ajay Sethy( Therapist ) GOURAHARI BARIK IND039 Indulge The Salon…" at bounding box center [125, 193] width 56 height 14
click at [230, 194] on input "text" at bounding box center [230, 192] width 141 height 14
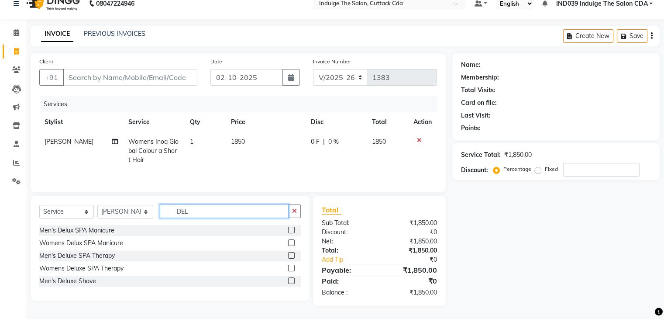
scroll to position [12, 0]
type input "DELUX SPA"
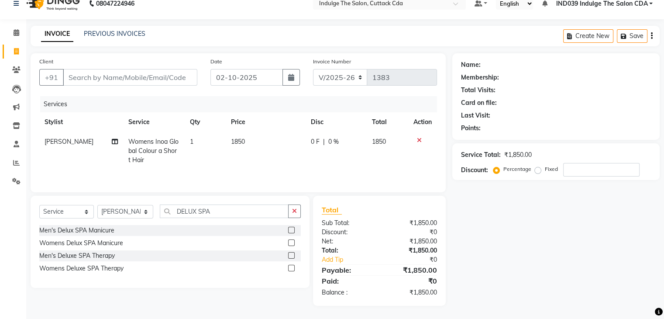
click at [290, 267] on label at bounding box center [291, 267] width 7 height 7
click at [290, 267] on input "checkbox" at bounding box center [291, 268] width 6 height 6
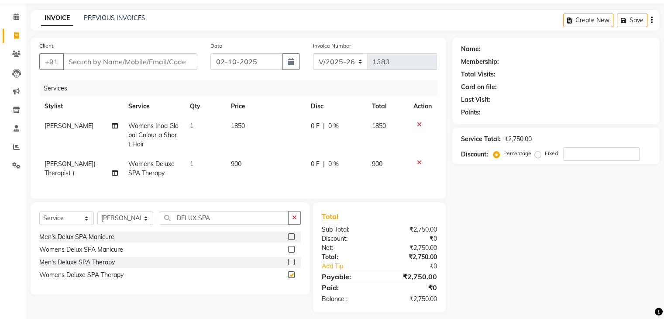
checkbox input "false"
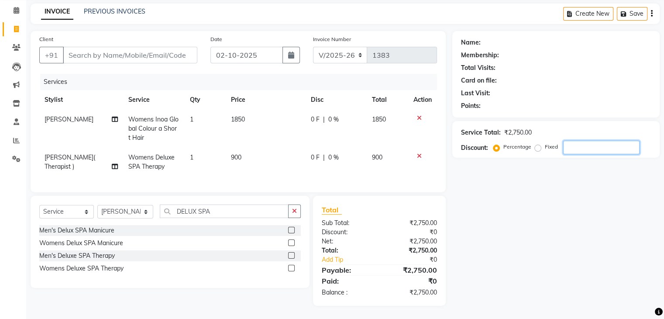
click at [578, 142] on input "number" at bounding box center [601, 148] width 76 height 14
type input "10"
click at [133, 211] on select "Select Stylist Ajay Sethy( Therapist ) GOURAHARI BARIK IND039 Indulge The Salon…" at bounding box center [125, 212] width 56 height 14
select select "91068"
click at [97, 205] on select "Select Stylist Ajay Sethy( Therapist ) GOURAHARI BARIK IND039 Indulge The Salon…" at bounding box center [125, 212] width 56 height 14
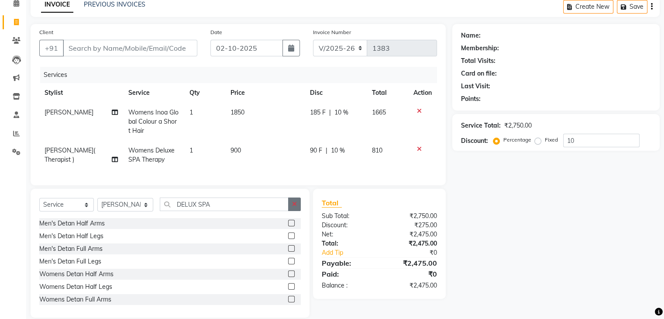
click at [297, 211] on button "button" at bounding box center [294, 204] width 13 height 14
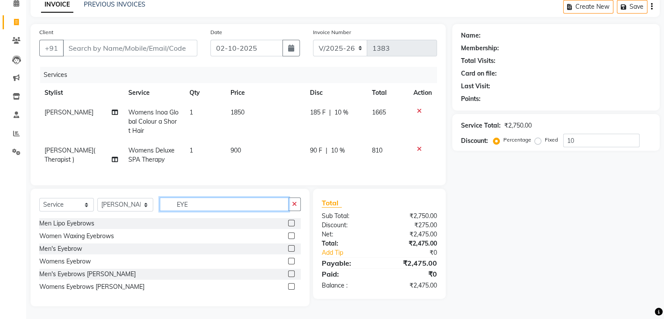
type input "EYE"
click at [290, 264] on label at bounding box center [291, 260] width 7 height 7
click at [290, 264] on input "checkbox" at bounding box center [291, 261] width 6 height 6
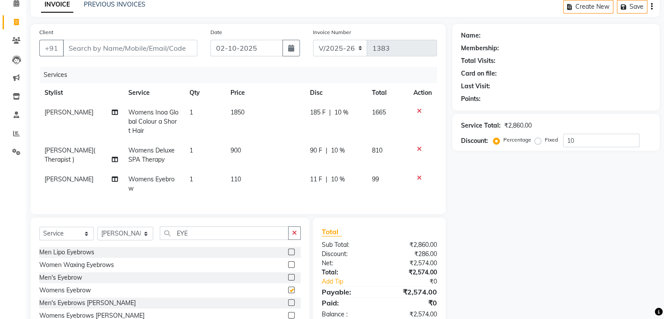
checkbox input "false"
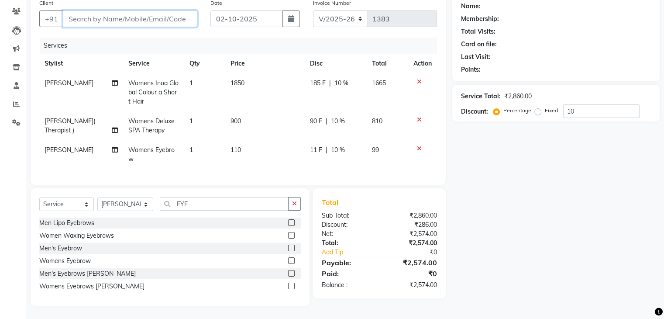
click at [143, 13] on input "Client" at bounding box center [130, 18] width 134 height 17
type input "8"
type input "0"
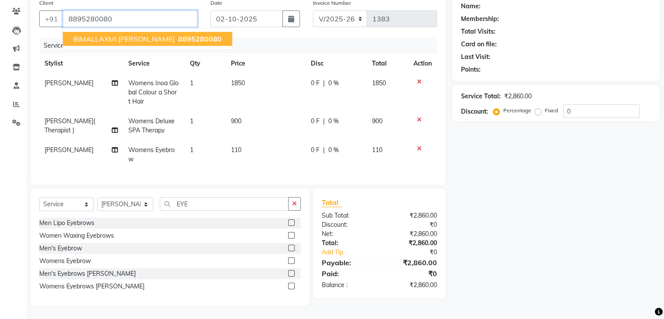
type input "8895280080"
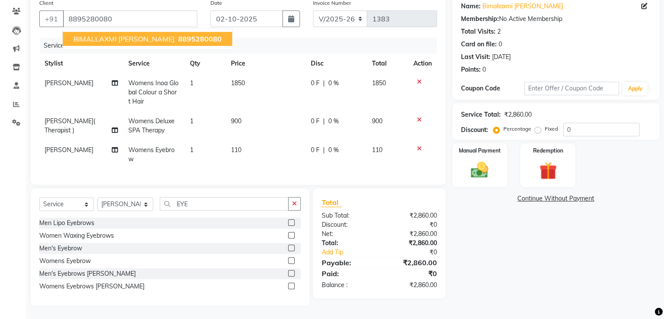
click at [141, 34] on span "BIMALLAXMI CHOWDHURY" at bounding box center [123, 38] width 101 height 9
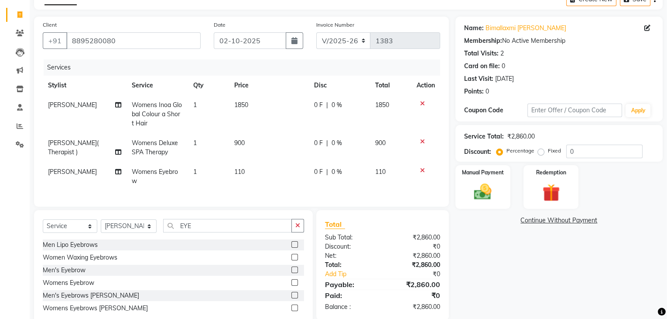
scroll to position [34, 0]
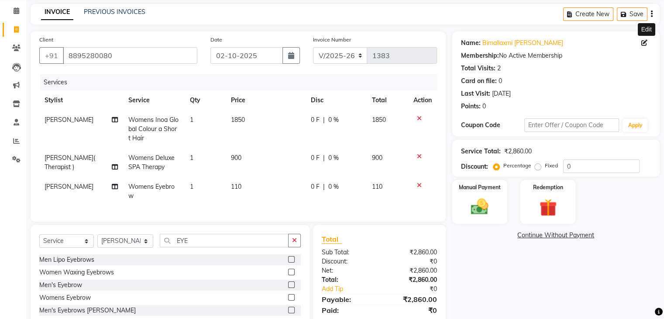
click at [644, 42] on icon at bounding box center [644, 43] width 6 height 6
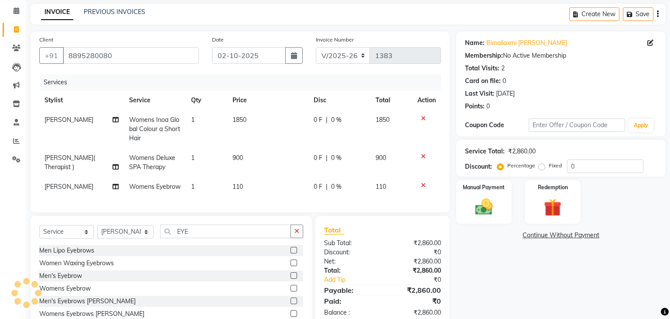
select select "female"
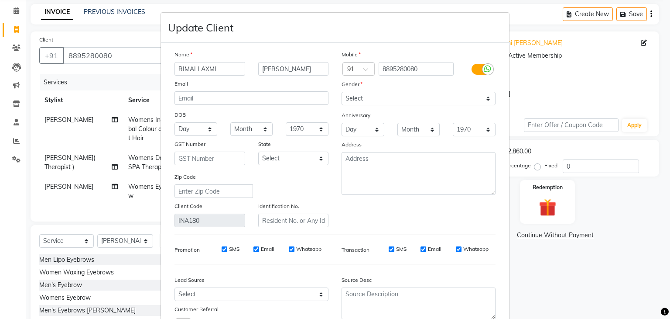
click at [178, 70] on input "BIMALLAXMI" at bounding box center [210, 69] width 71 height 14
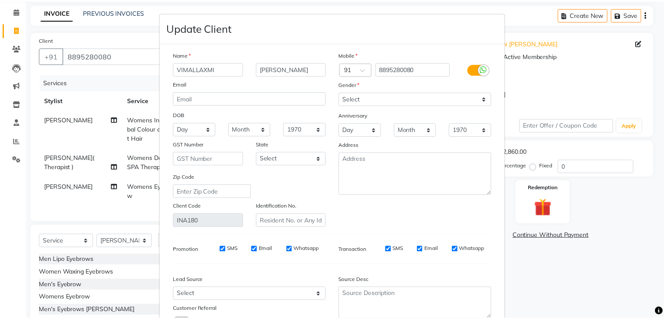
scroll to position [73, 0]
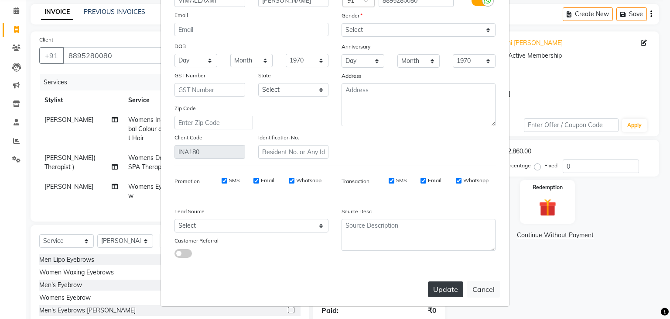
type input "VIMALLAXMI"
click at [436, 288] on button "Update" at bounding box center [445, 289] width 35 height 16
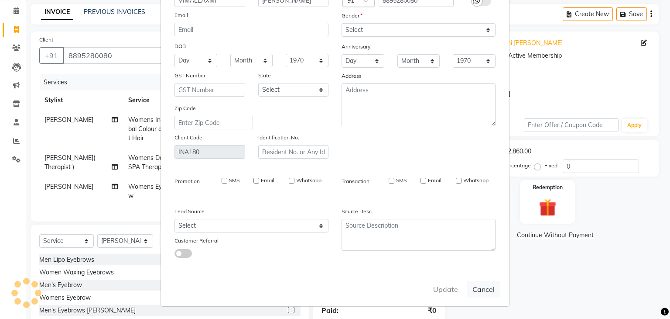
select select
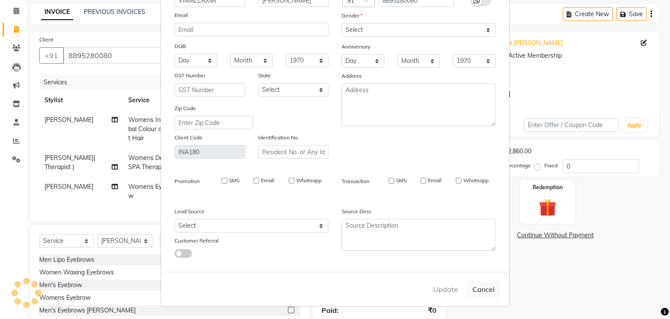
select select
checkbox input "false"
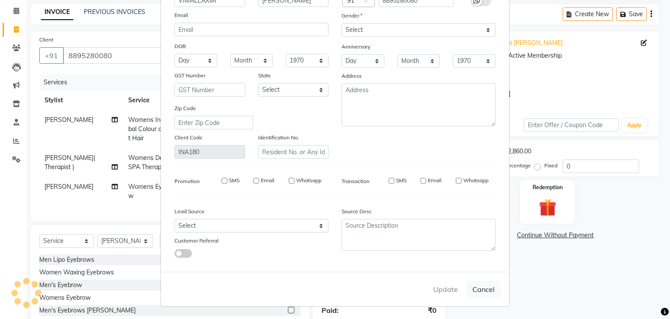
checkbox input "false"
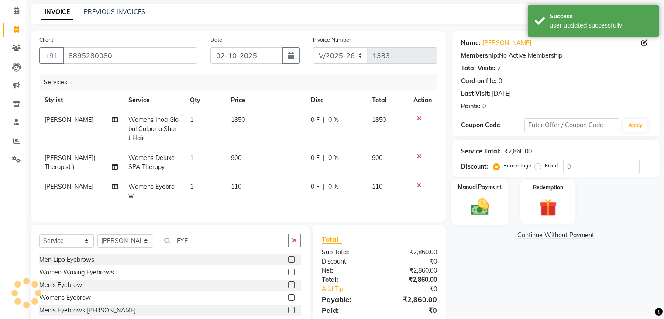
scroll to position [78, 0]
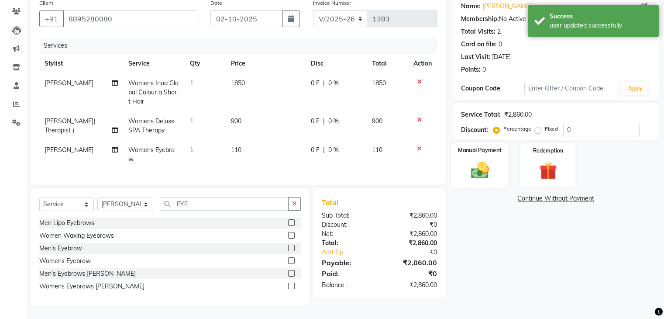
click at [478, 160] on img at bounding box center [479, 170] width 29 height 21
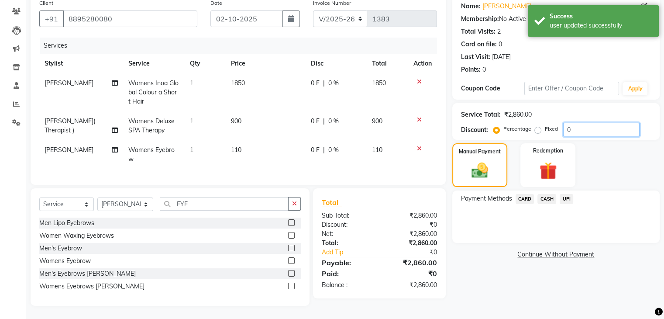
click at [578, 123] on input "0" at bounding box center [601, 130] width 76 height 14
type input "10"
click at [565, 194] on span "UPI" at bounding box center [566, 199] width 14 height 10
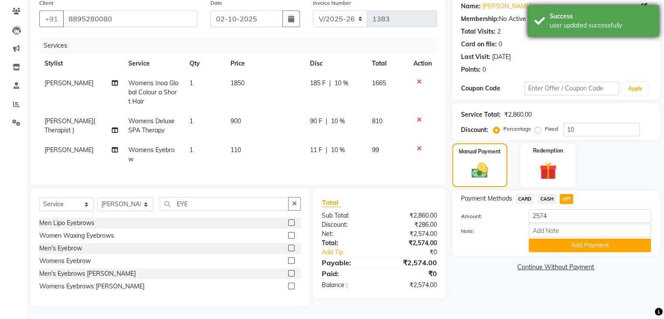
click at [594, 17] on div "Success" at bounding box center [600, 16] width 103 height 9
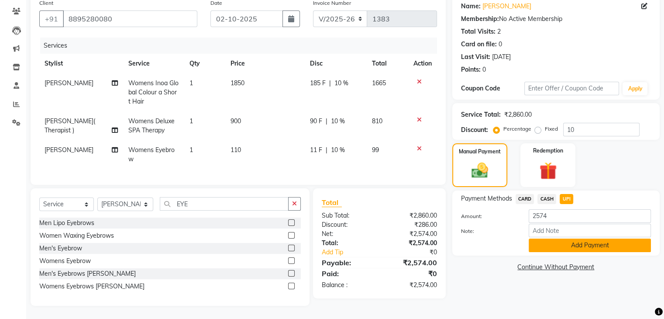
click at [604, 239] on button "Add Payment" at bounding box center [589, 245] width 122 height 14
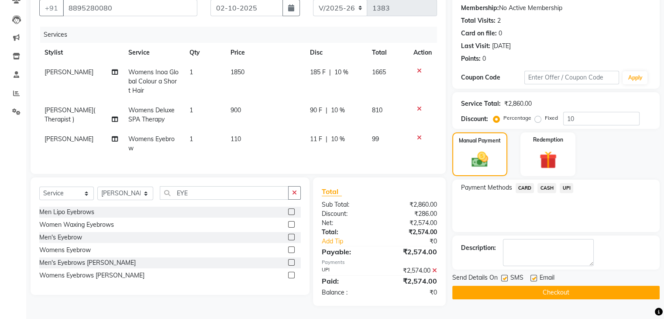
scroll to position [89, 0]
click at [576, 285] on button "Checkout" at bounding box center [555, 292] width 207 height 14
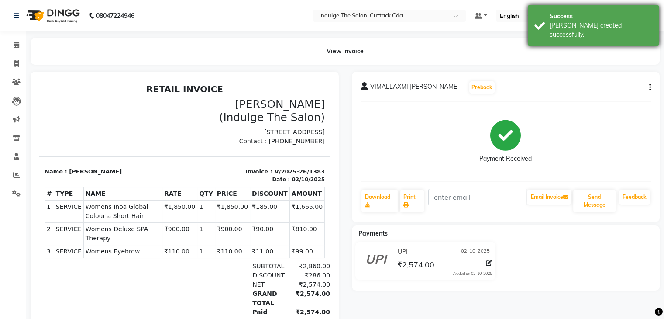
click at [584, 17] on div "Success" at bounding box center [600, 16] width 103 height 9
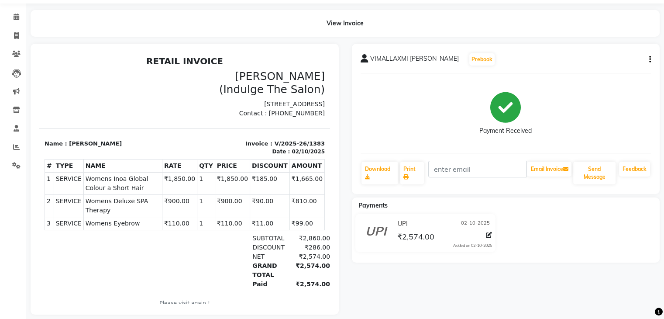
scroll to position [43, 0]
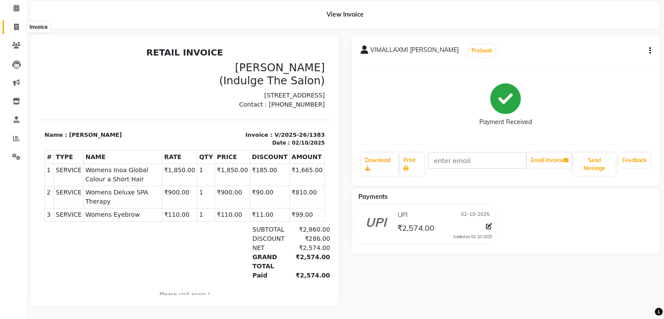
click at [16, 24] on icon at bounding box center [16, 27] width 5 height 7
select select "7297"
select select "service"
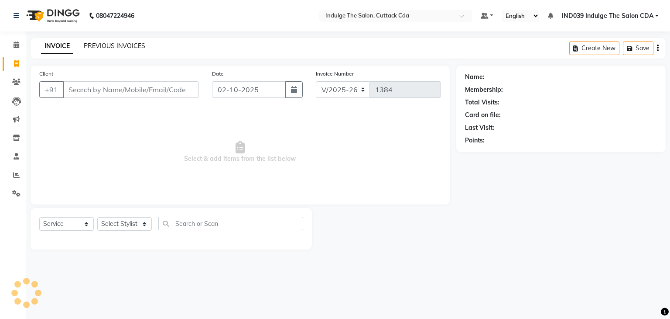
click at [115, 48] on link "PREVIOUS INVOICES" at bounding box center [115, 46] width 62 height 8
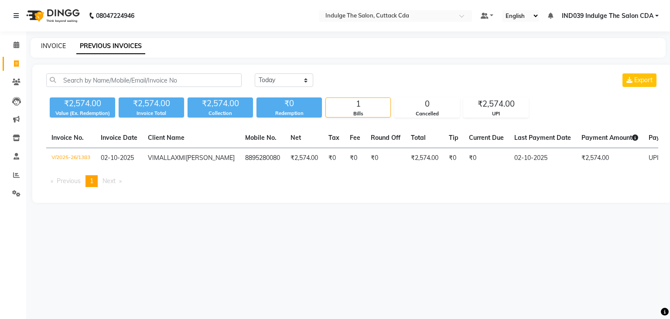
click at [52, 47] on link "INVOICE" at bounding box center [53, 46] width 25 height 8
select select "7297"
select select "service"
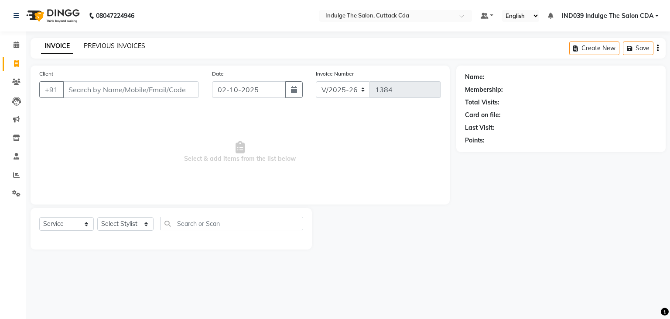
click at [92, 45] on link "PREVIOUS INVOICES" at bounding box center [115, 46] width 62 height 8
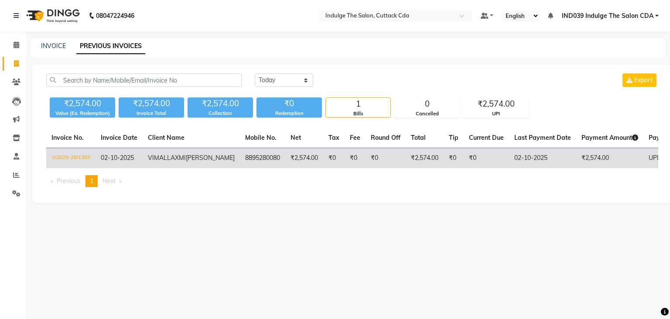
click at [80, 158] on td "V/2025-26/1383" at bounding box center [70, 158] width 49 height 21
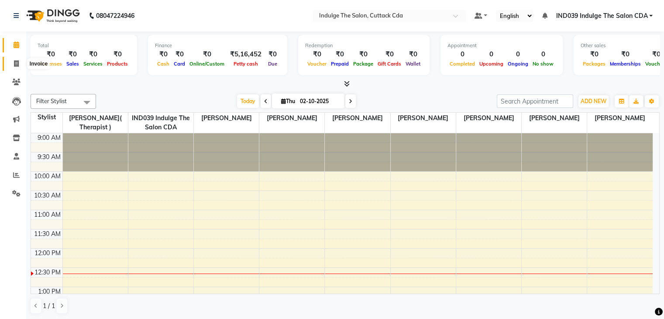
click at [15, 64] on icon at bounding box center [16, 63] width 5 height 7
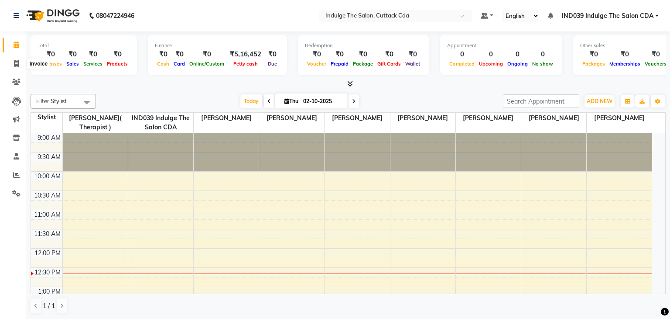
select select "service"
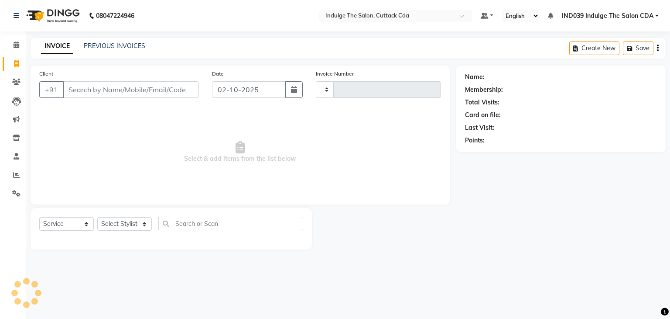
type input "1383"
select select "7297"
click at [99, 90] on input "Client" at bounding box center [131, 89] width 136 height 17
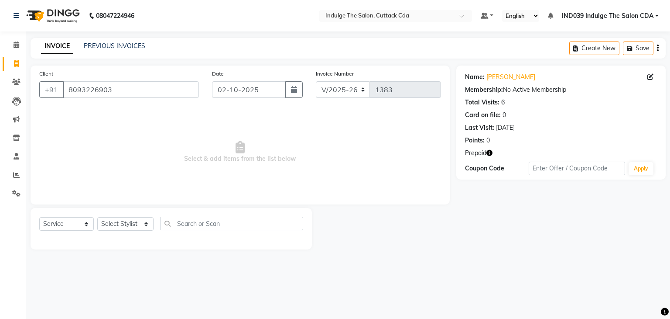
click at [490, 151] on icon "button" at bounding box center [490, 153] width 6 height 6
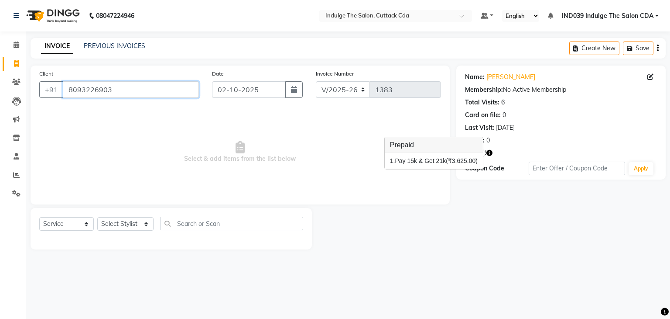
click at [159, 90] on input "8093226903" at bounding box center [131, 89] width 136 height 17
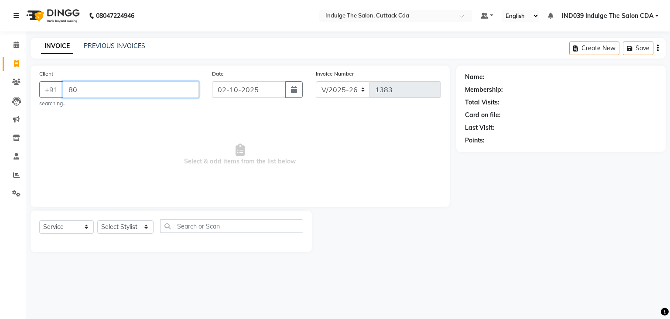
type input "8"
paste input "8763342493"
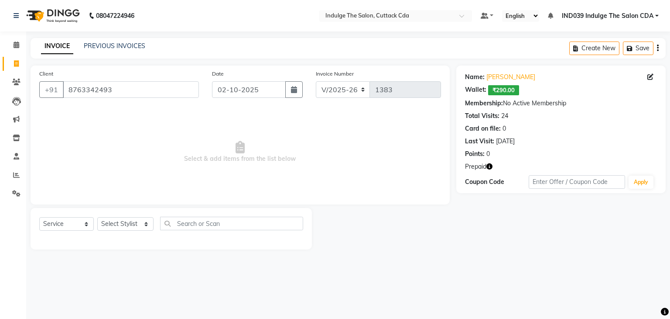
click at [490, 165] on icon "button" at bounding box center [490, 166] width 6 height 6
click at [356, 222] on div at bounding box center [384, 228] width 144 height 41
click at [490, 167] on icon "button" at bounding box center [490, 166] width 6 height 6
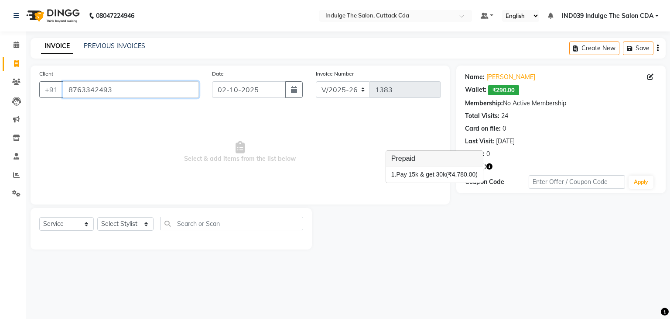
click at [145, 93] on input "8763342493" at bounding box center [131, 89] width 136 height 17
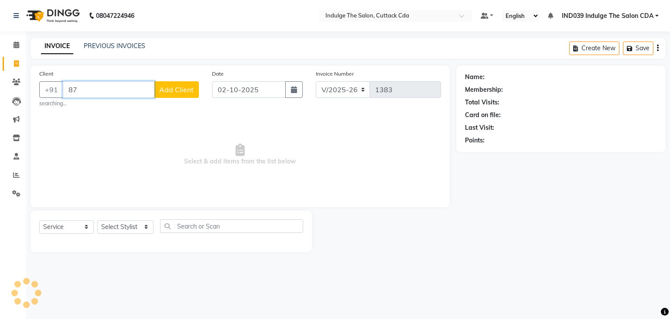
type input "8"
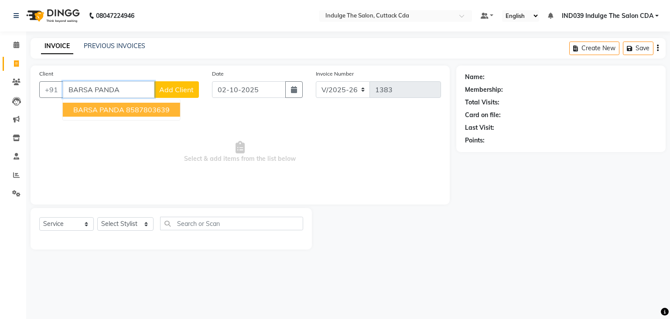
click at [145, 113] on ngb-highlight "8587803639" at bounding box center [148, 109] width 44 height 9
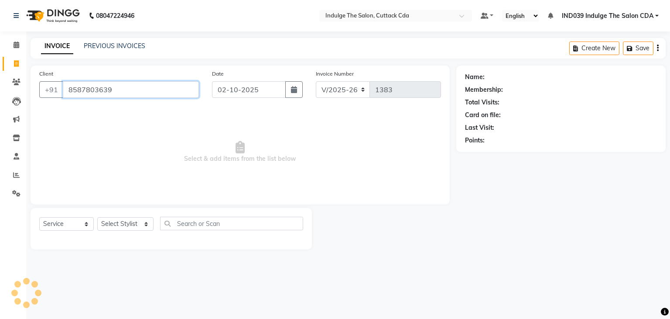
type input "8587803639"
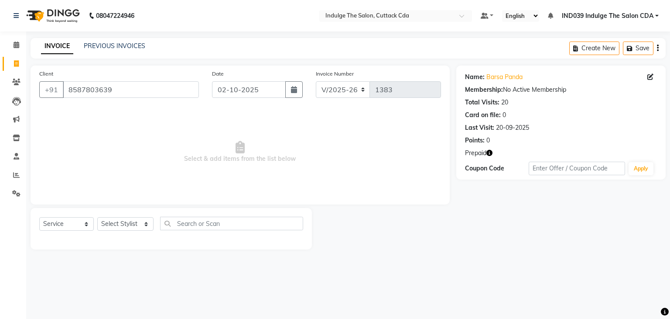
click at [488, 154] on icon "button" at bounding box center [490, 153] width 6 height 6
click at [269, 145] on span "Select & add items from the list below" at bounding box center [240, 151] width 402 height 87
drag, startPoint x: 68, startPoint y: 90, endPoint x: 119, endPoint y: 90, distance: 50.6
click at [119, 90] on input "8587803639" at bounding box center [131, 89] width 136 height 17
click at [108, 42] on link "PREVIOUS INVOICES" at bounding box center [115, 46] width 62 height 8
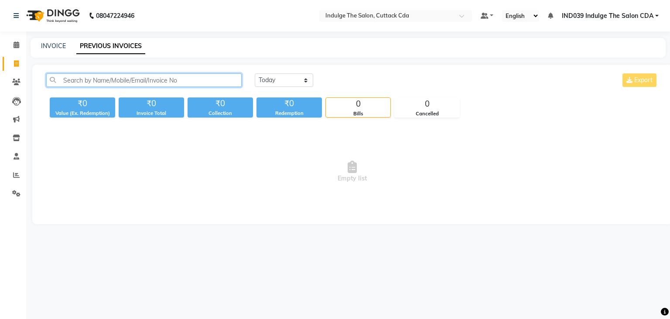
click at [129, 84] on input "text" at bounding box center [143, 80] width 195 height 14
paste input "8587803639"
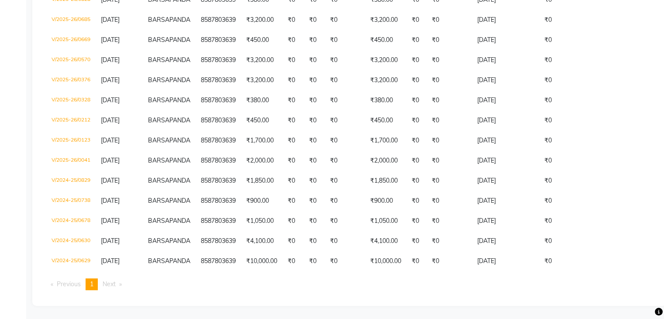
scroll to position [517, 0]
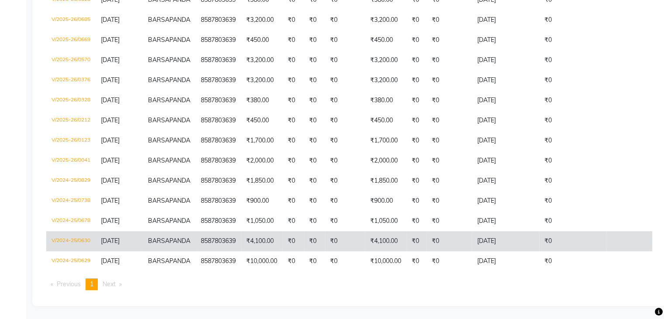
type input "8587803639"
click at [86, 231] on td "V/2024-25/0630" at bounding box center [70, 241] width 49 height 20
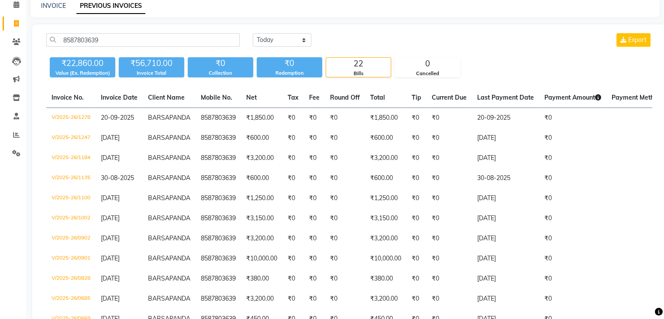
scroll to position [0, 0]
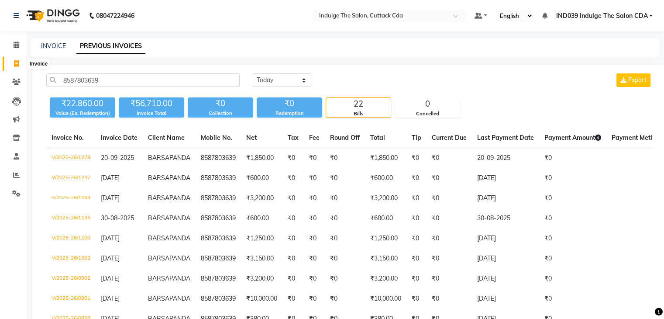
click at [14, 63] on icon at bounding box center [16, 63] width 5 height 7
select select "service"
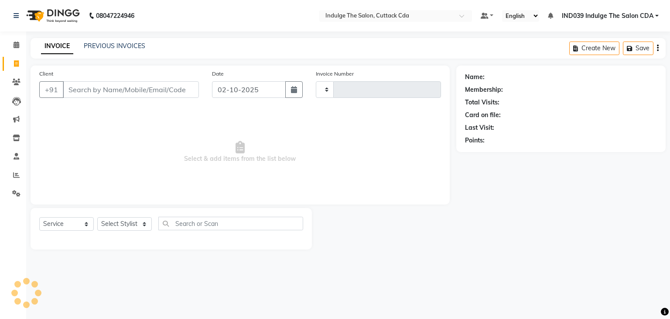
type input "1383"
select select "7297"
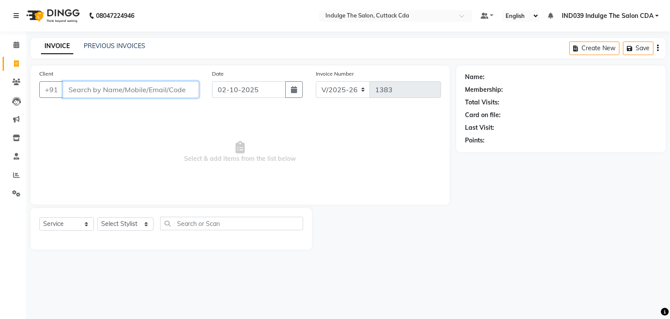
paste input "[PERSON_NAME]"
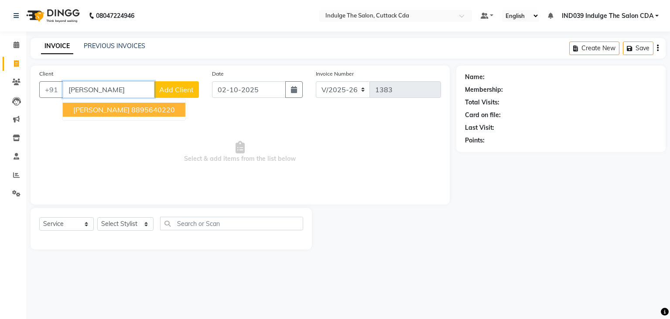
click at [170, 110] on ngb-highlight "8895640220" at bounding box center [153, 109] width 44 height 9
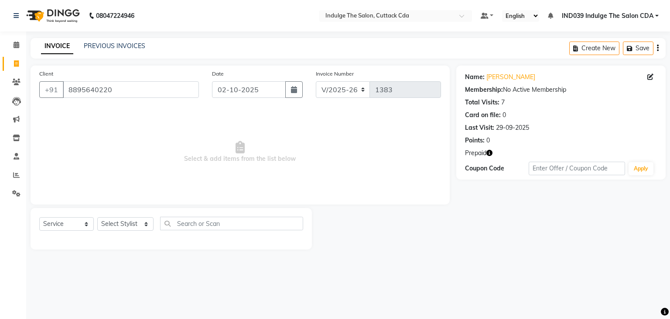
click at [490, 151] on icon "button" at bounding box center [490, 153] width 6 height 6
click at [322, 145] on span "Select & add items from the list below" at bounding box center [240, 151] width 402 height 87
click at [152, 91] on input "8895640220" at bounding box center [131, 89] width 136 height 17
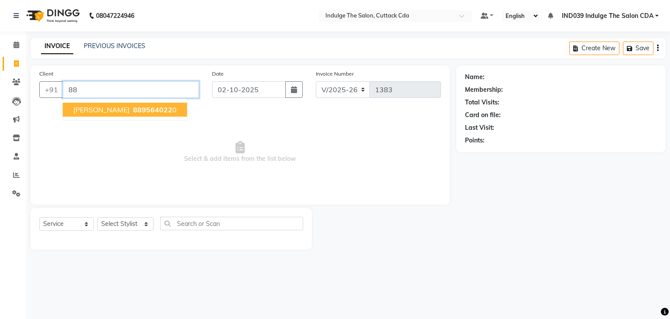
type input "8"
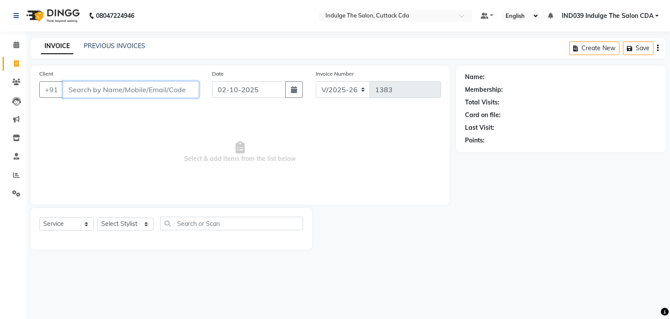
paste input "[PERSON_NAME]"
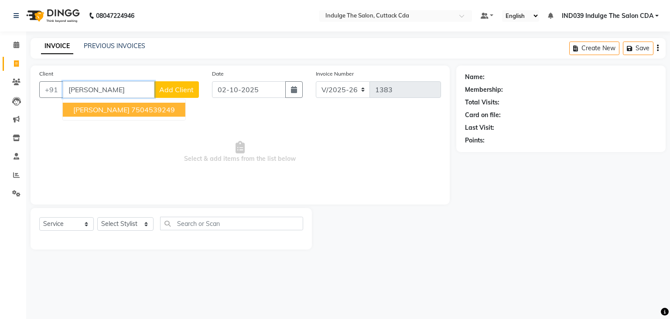
click at [155, 111] on ngb-highlight "7504539249" at bounding box center [153, 109] width 44 height 9
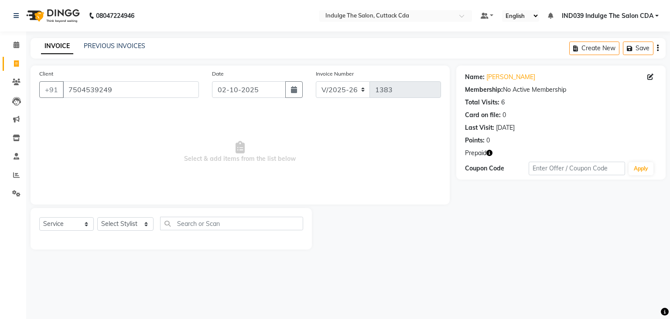
click at [489, 153] on icon "button" at bounding box center [490, 153] width 6 height 6
click at [310, 166] on span "Select & add items from the list below" at bounding box center [240, 151] width 402 height 87
click at [117, 94] on input "7504539249" at bounding box center [131, 89] width 136 height 17
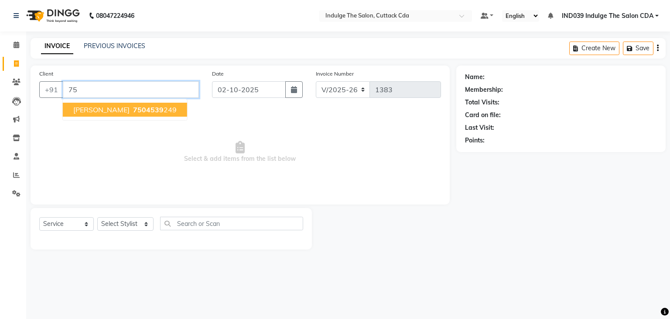
type input "7"
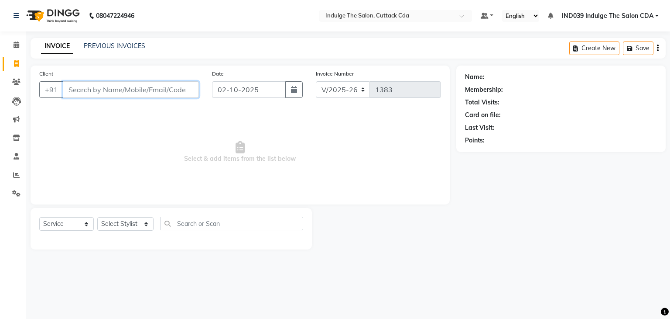
paste input "Sneha Jena"
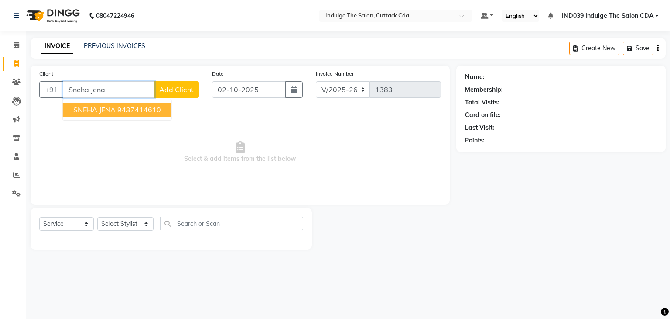
click at [116, 114] on button "SNEHA JENA 9437414610" at bounding box center [117, 110] width 109 height 14
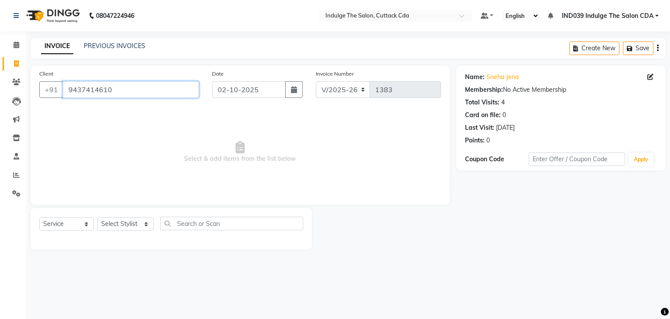
click at [157, 84] on input "9437414610" at bounding box center [131, 89] width 136 height 17
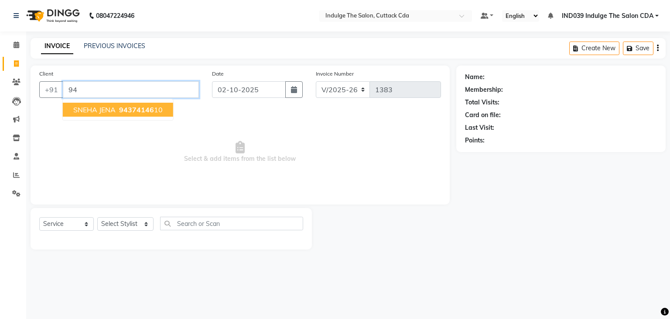
type input "9"
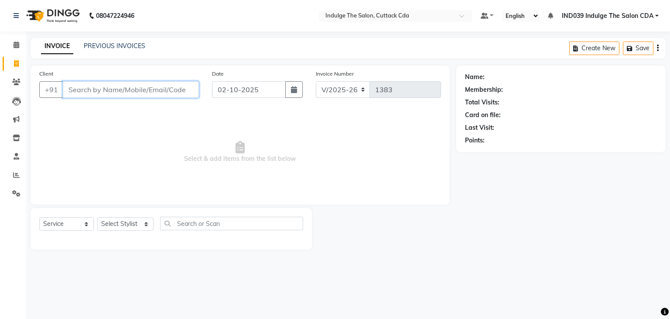
paste input "[PERSON_NAME]"
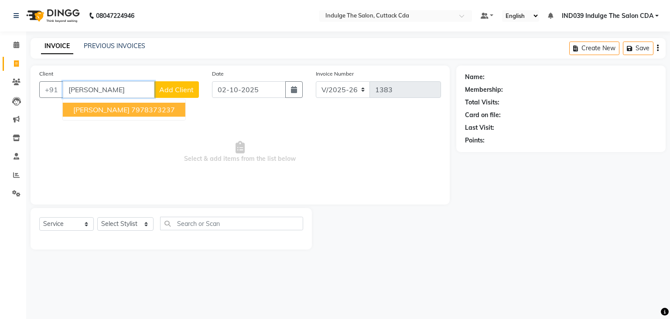
click at [182, 115] on button "[PERSON_NAME] 7978373237" at bounding box center [124, 110] width 123 height 14
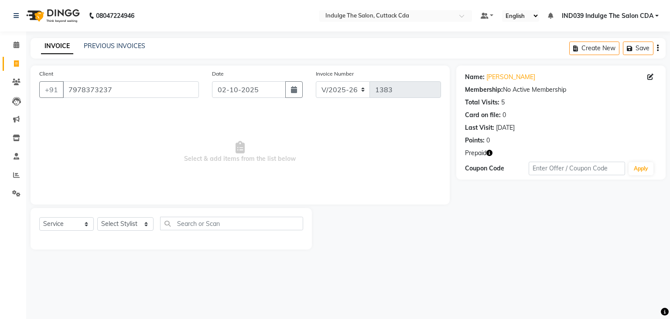
click at [491, 151] on icon "button" at bounding box center [490, 153] width 6 height 6
click at [294, 189] on span "Select & add items from the list below" at bounding box center [240, 151] width 402 height 87
click at [181, 96] on input "7978373237" at bounding box center [131, 89] width 136 height 17
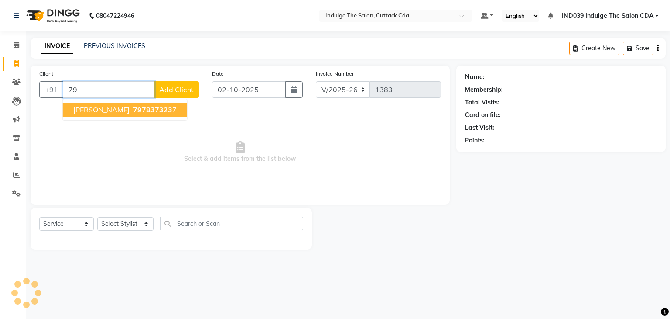
type input "7"
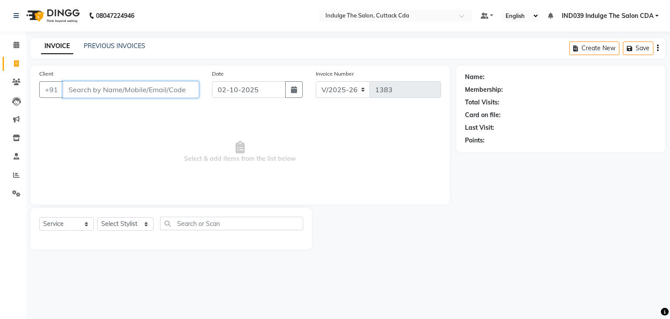
paste input "[PERSON_NAME]"
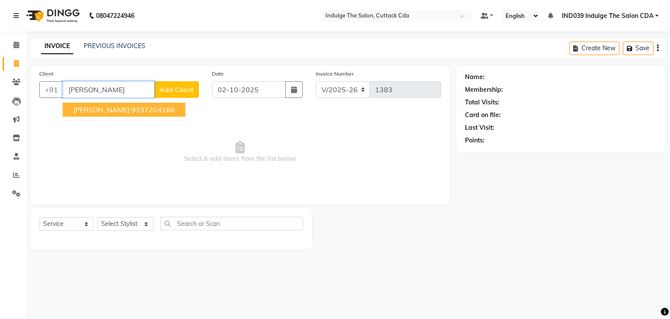
click at [140, 114] on button "[PERSON_NAME] 9337204166" at bounding box center [124, 110] width 123 height 14
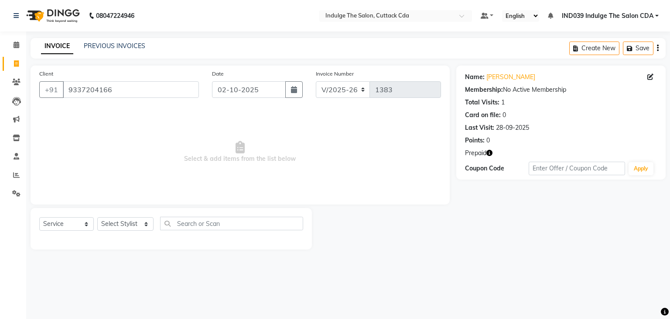
click at [490, 153] on icon "button" at bounding box center [490, 153] width 6 height 6
click at [169, 75] on div "Client [PHONE_NUMBER]" at bounding box center [119, 87] width 173 height 36
click at [164, 89] on input "9337204166" at bounding box center [131, 89] width 136 height 17
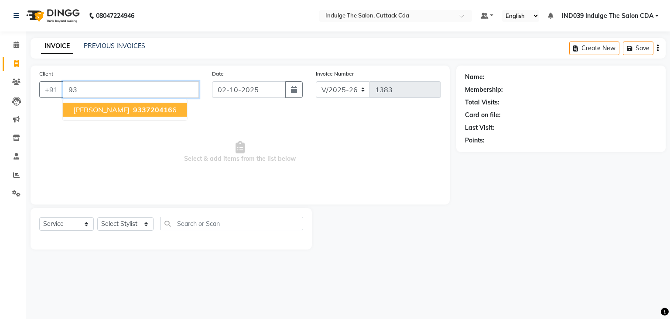
type input "9"
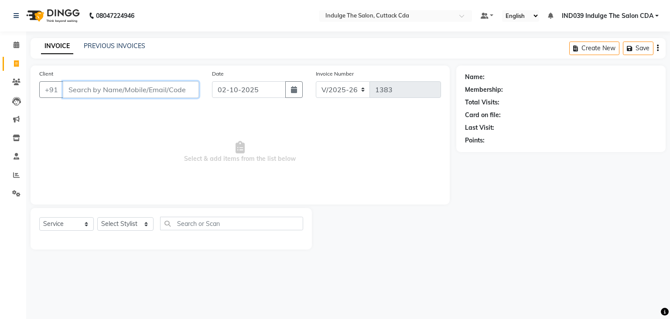
paste input "[PERSON_NAME]"
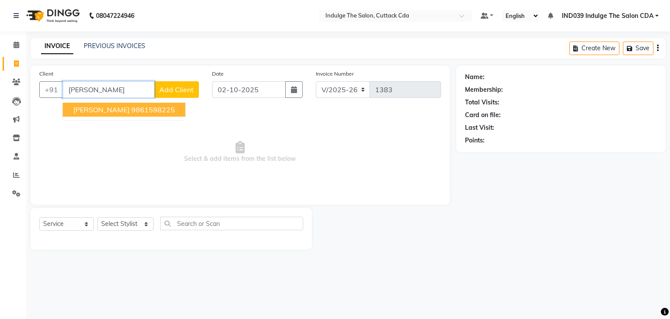
click at [157, 110] on ngb-highlight "9861598225" at bounding box center [153, 109] width 44 height 9
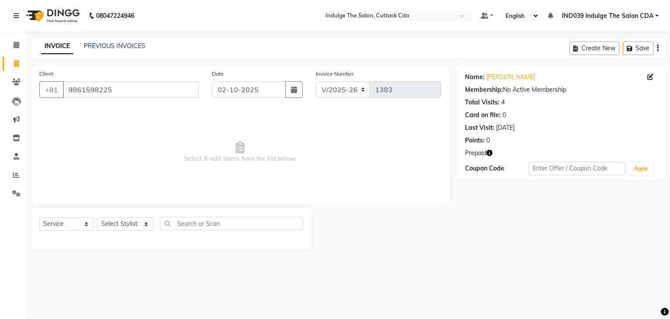
click at [489, 151] on icon "button" at bounding box center [490, 153] width 6 height 6
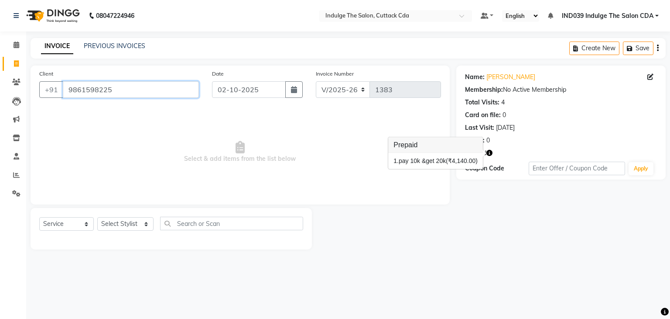
click at [150, 84] on input "9861598225" at bounding box center [131, 89] width 136 height 17
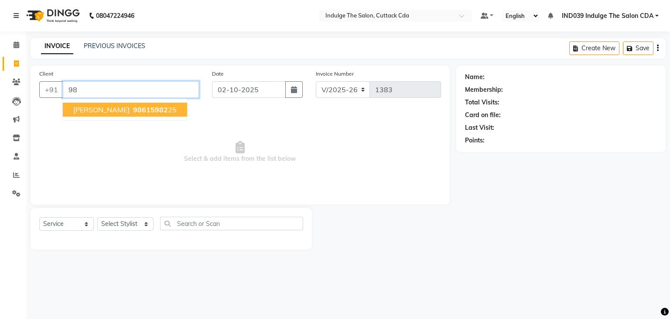
type input "9"
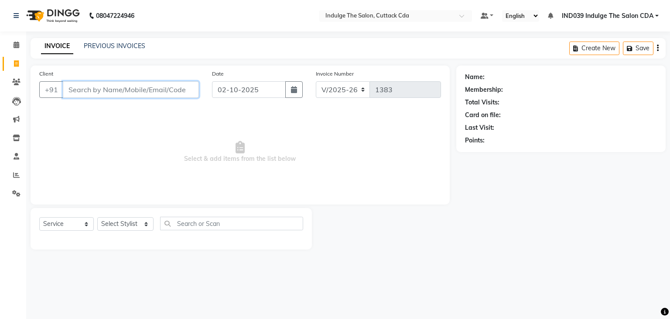
paste input "[PERSON_NAME] 9"
click at [150, 93] on input "[PERSON_NAME] 9" at bounding box center [131, 89] width 136 height 17
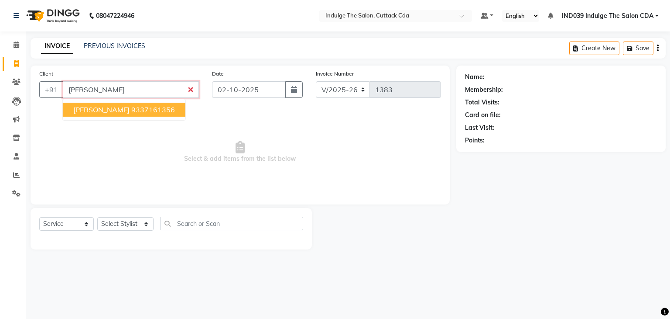
click at [149, 115] on button "[PERSON_NAME] 9337161356" at bounding box center [124, 110] width 123 height 14
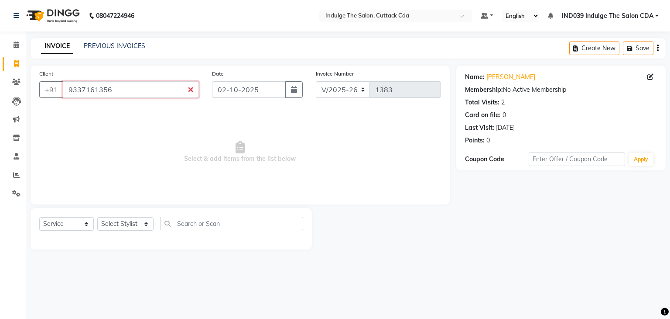
click at [190, 89] on input "9337161356" at bounding box center [131, 89] width 136 height 17
click at [191, 89] on input "9337161356" at bounding box center [131, 89] width 136 height 17
click at [164, 89] on input "9337161356" at bounding box center [131, 89] width 136 height 17
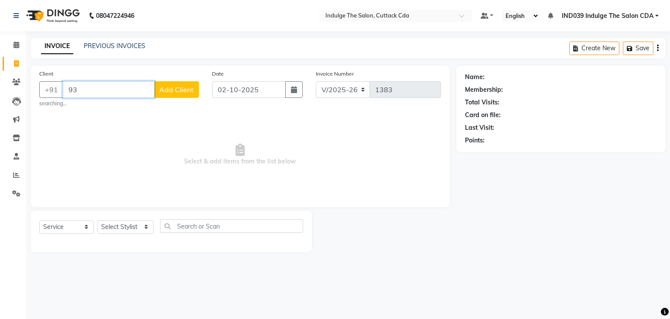
type input "9"
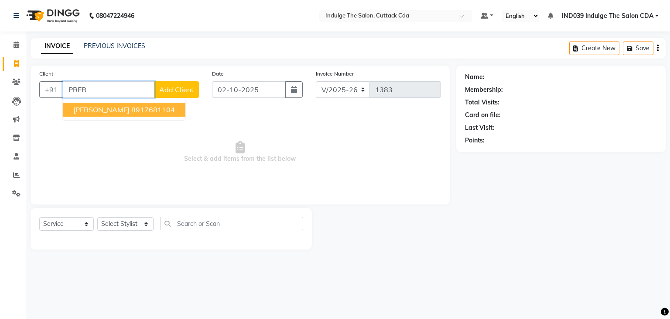
click at [158, 112] on ngb-highlight "8917681104" at bounding box center [153, 109] width 44 height 9
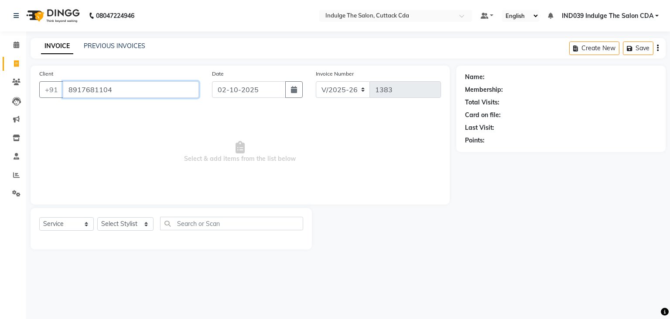
type input "8917681104"
drag, startPoint x: 68, startPoint y: 90, endPoint x: 118, endPoint y: 90, distance: 50.2
click at [118, 90] on input "8917681104" at bounding box center [131, 89] width 136 height 17
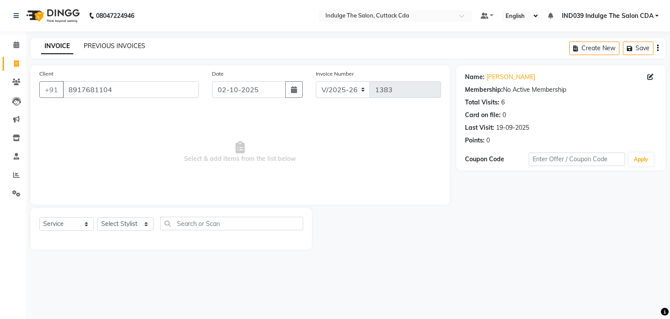
click at [126, 43] on link "PREVIOUS INVOICES" at bounding box center [115, 46] width 62 height 8
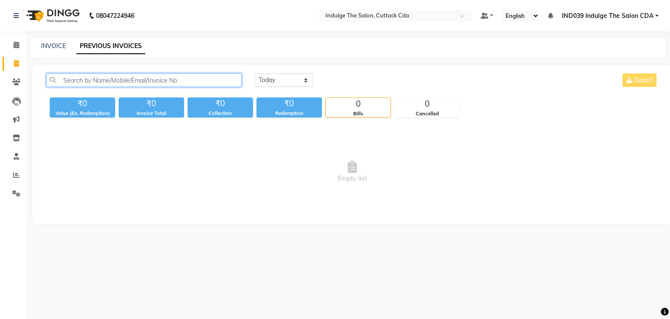
click at [96, 83] on input "text" at bounding box center [143, 80] width 195 height 14
paste input "8917681104"
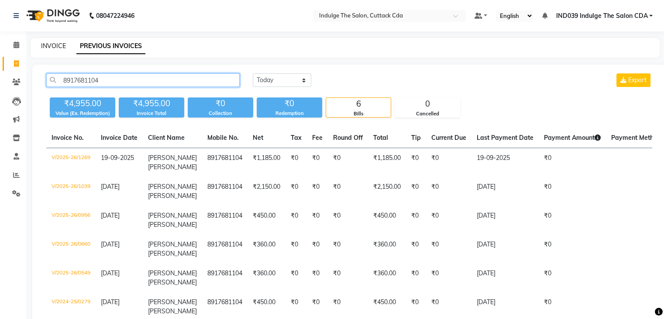
type input "8917681104"
click at [48, 46] on link "INVOICE" at bounding box center [53, 46] width 25 height 8
select select "service"
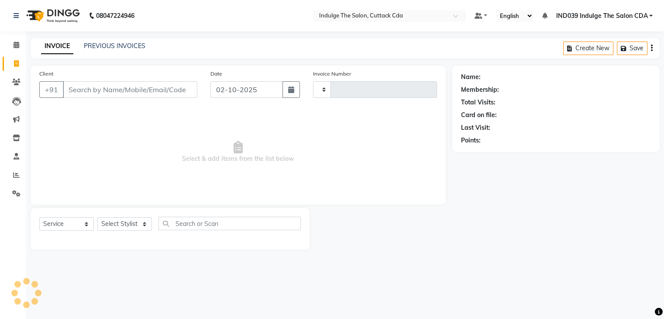
type input "1383"
select select "7297"
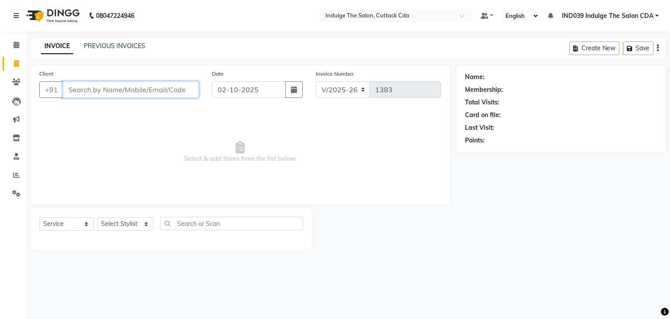
click at [161, 87] on input "Client" at bounding box center [131, 89] width 136 height 17
paste input "[PERSON_NAME]"
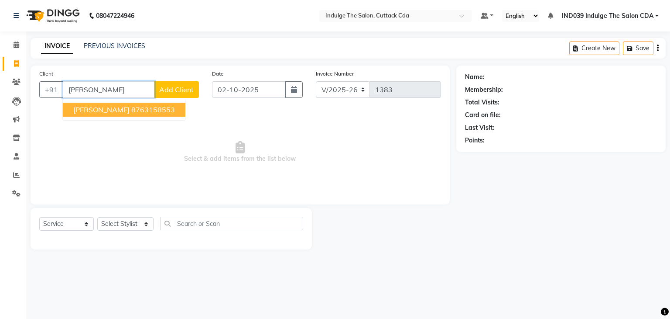
click at [130, 111] on span "[PERSON_NAME]" at bounding box center [101, 109] width 56 height 9
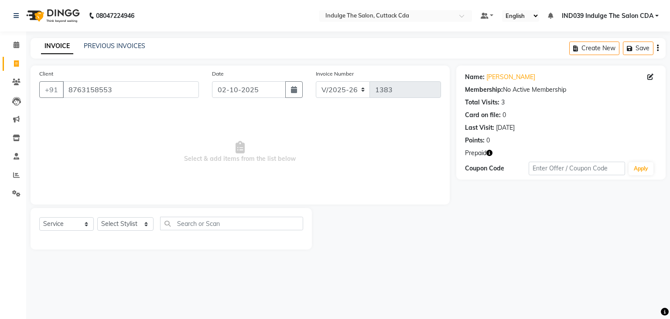
click at [491, 152] on icon "button" at bounding box center [490, 153] width 6 height 6
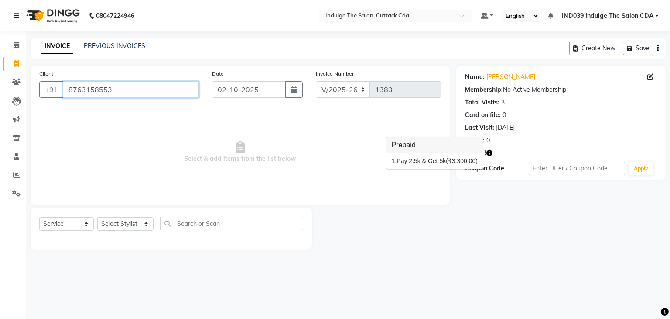
click at [189, 87] on input "8763158553" at bounding box center [131, 89] width 136 height 17
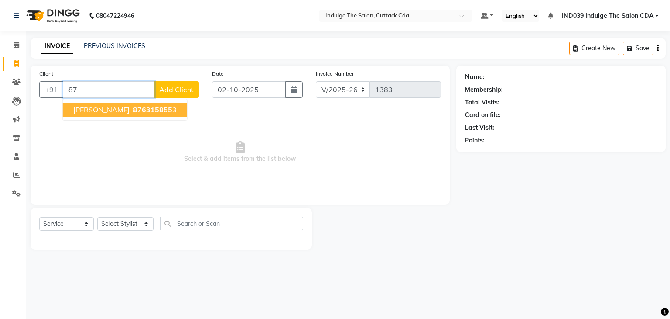
type input "8"
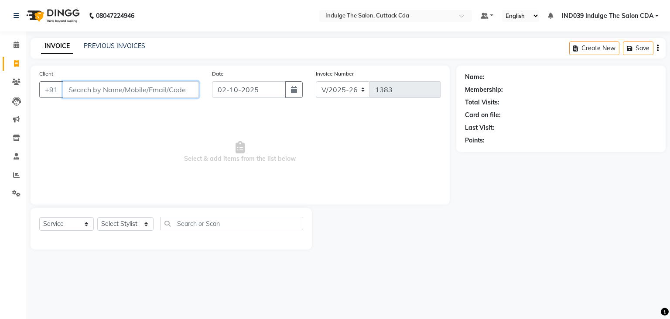
paste input "[PERSON_NAME]"
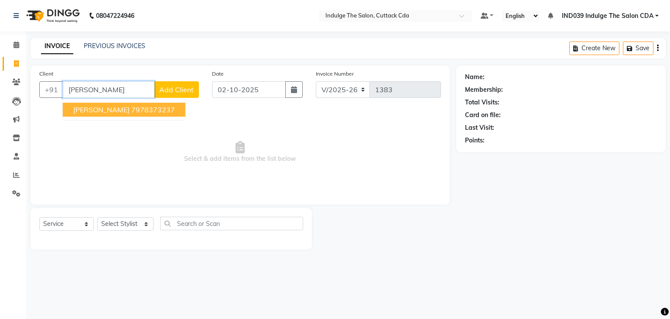
click at [161, 113] on ngb-highlight "7978373237" at bounding box center [153, 109] width 44 height 9
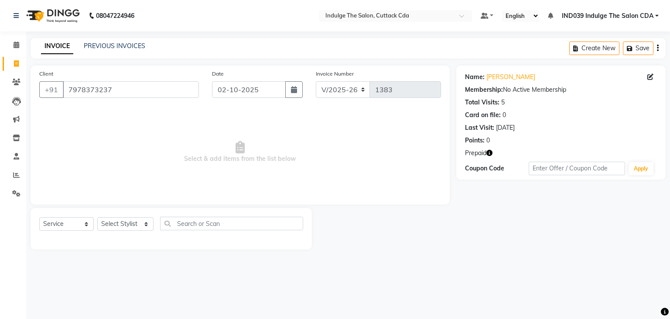
click at [492, 154] on icon "button" at bounding box center [490, 153] width 6 height 6
click at [162, 79] on div "Client [PHONE_NUMBER]" at bounding box center [119, 87] width 173 height 36
click at [142, 89] on input "7978373237" at bounding box center [131, 89] width 136 height 17
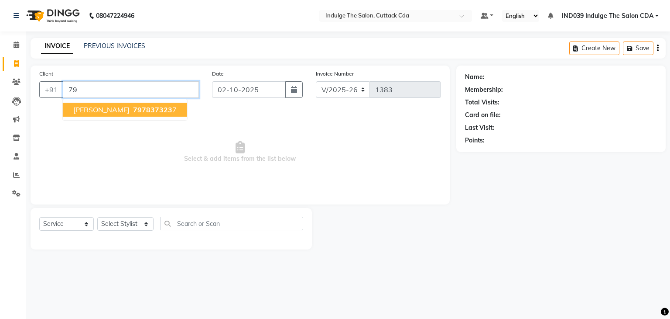
type input "7"
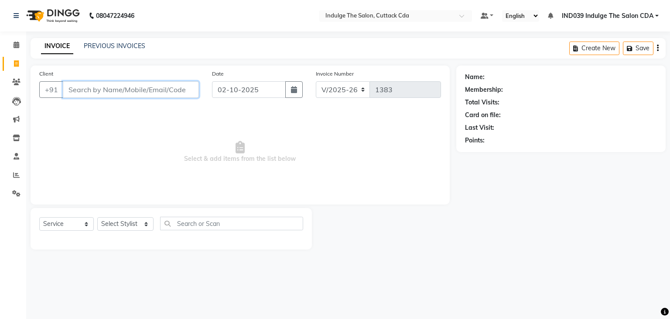
paste input "[PERSON_NAME]"
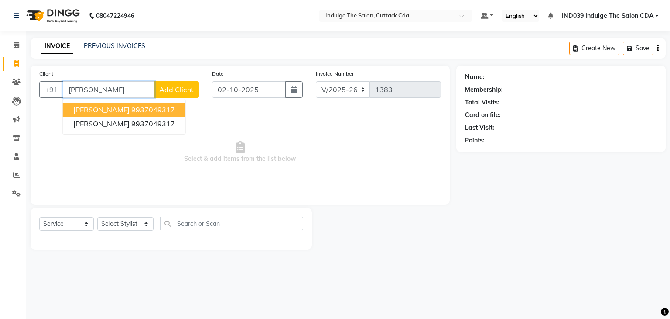
click at [138, 109] on ngb-highlight "9937049317" at bounding box center [153, 109] width 44 height 9
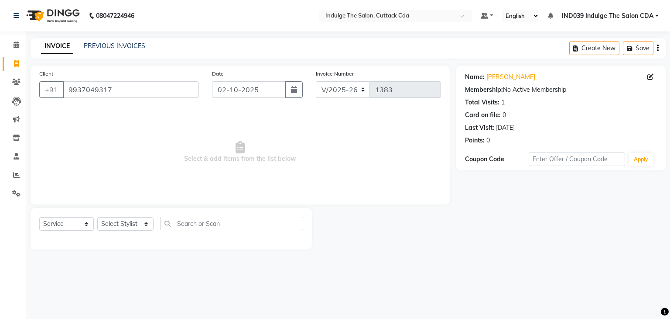
click at [138, 98] on div "Client [PHONE_NUMBER]" at bounding box center [119, 87] width 173 height 36
click at [140, 92] on input "9937049317" at bounding box center [131, 89] width 136 height 17
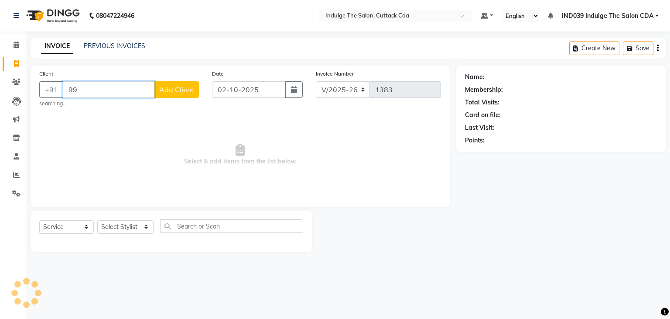
type input "9"
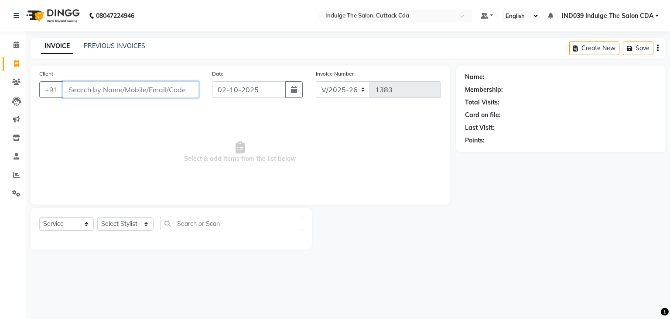
paste input "[PERSON_NAME]"
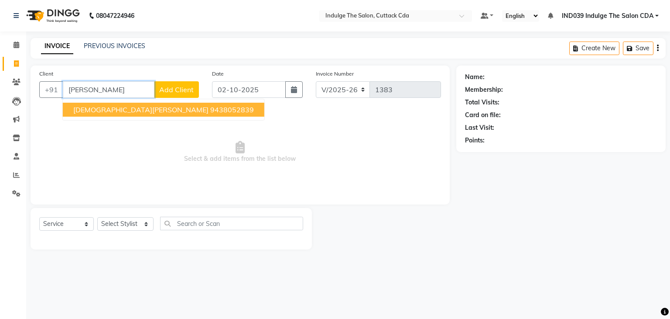
click at [210, 110] on ngb-highlight "9438052839" at bounding box center [232, 109] width 44 height 9
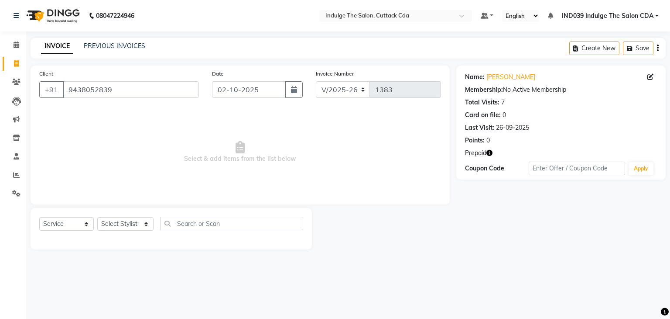
click at [490, 151] on icon "button" at bounding box center [490, 153] width 6 height 6
click at [347, 199] on div "Client [PHONE_NUMBER] Date [DATE] Invoice Number V/2025 V/[PHONE_NUMBER] Select…" at bounding box center [240, 134] width 419 height 139
click at [166, 93] on input "9438052839" at bounding box center [131, 89] width 136 height 17
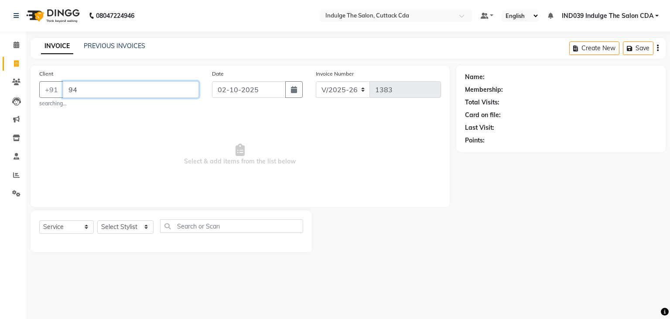
type input "9"
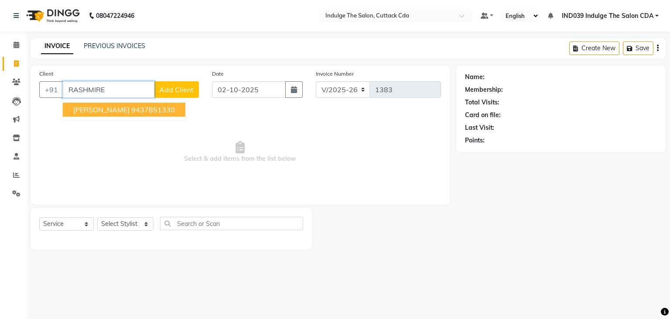
click at [168, 112] on ngb-highlight "9437851330" at bounding box center [153, 109] width 44 height 9
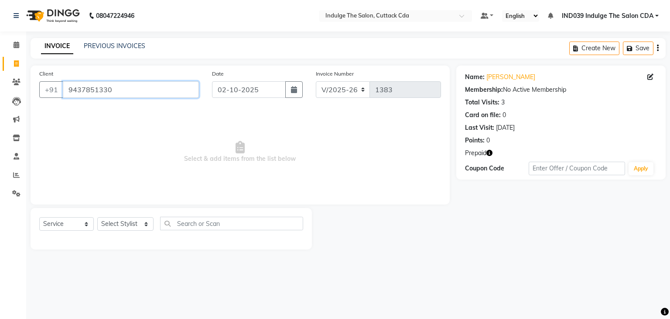
click at [170, 82] on input "9437851330" at bounding box center [131, 89] width 136 height 17
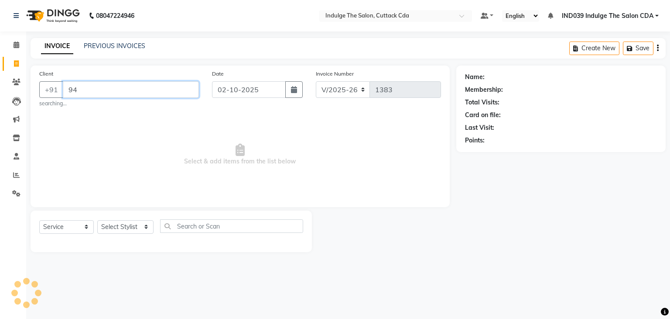
type input "9"
paste input "[PERSON_NAME]"
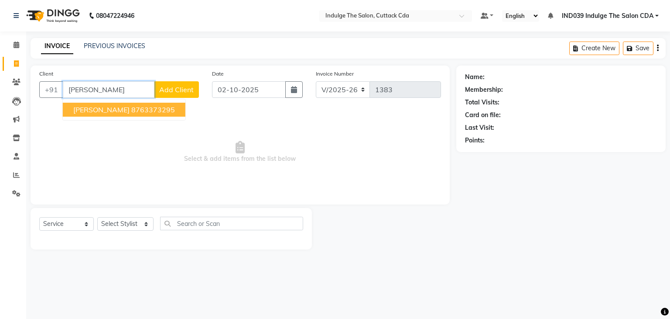
click at [169, 110] on ngb-highlight "8763373295" at bounding box center [153, 109] width 44 height 9
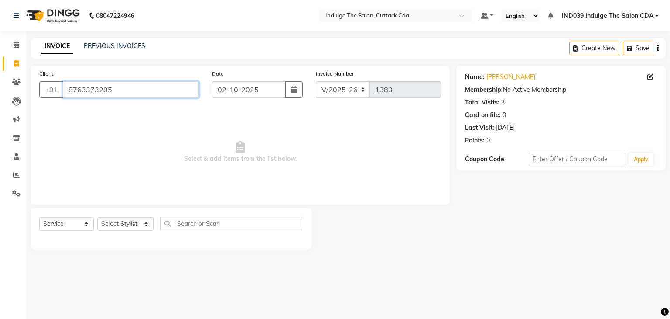
click at [192, 93] on input "8763373295" at bounding box center [131, 89] width 136 height 17
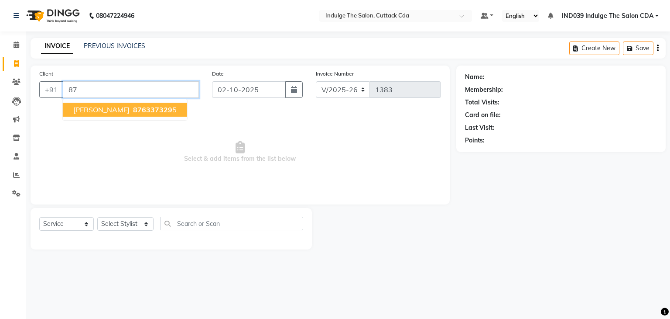
type input "8"
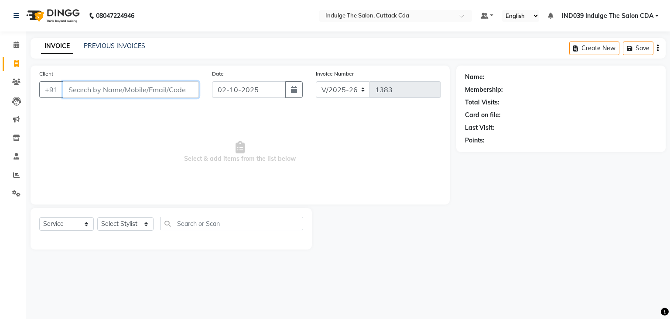
paste input "[PERSON_NAME]"
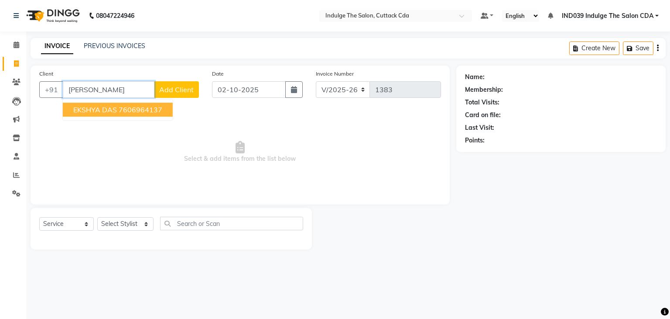
click at [152, 113] on ngb-highlight "7606964137" at bounding box center [141, 109] width 44 height 9
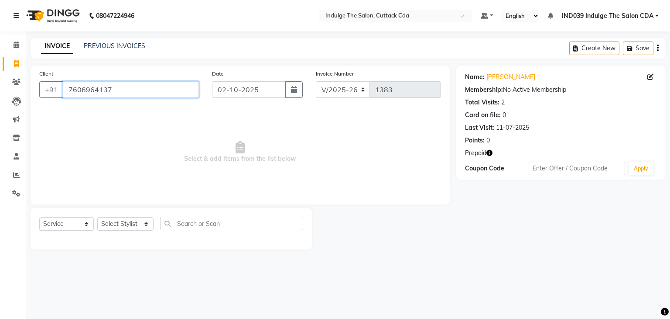
click at [153, 93] on input "7606964137" at bounding box center [131, 89] width 136 height 17
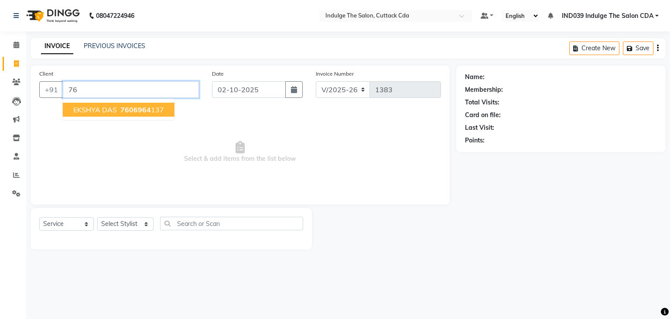
type input "7"
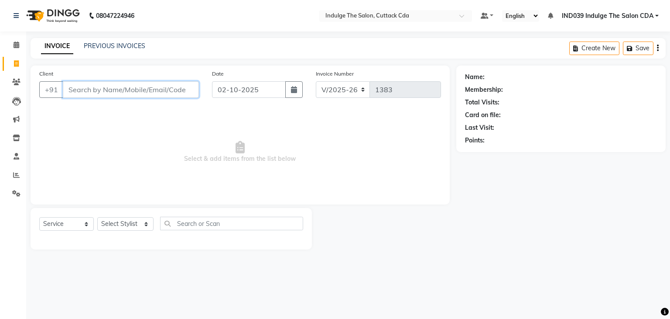
paste input "[PERSON_NAME]"
type input "S"
click at [153, 89] on input "Client" at bounding box center [131, 89] width 136 height 17
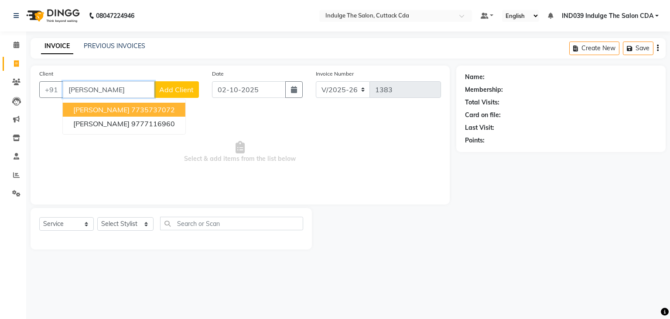
click at [149, 109] on ngb-highlight "7735737072" at bounding box center [153, 109] width 44 height 9
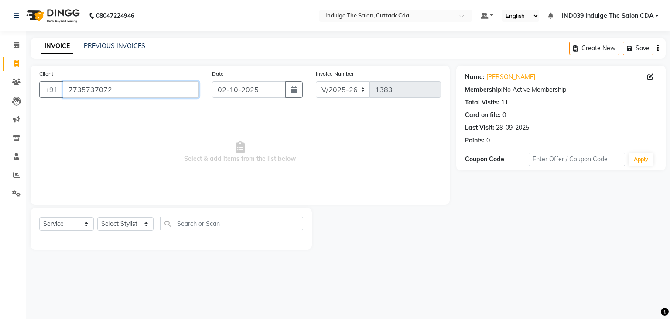
click at [152, 86] on input "7735737072" at bounding box center [131, 89] width 136 height 17
click at [156, 84] on input "7735737072" at bounding box center [131, 89] width 136 height 17
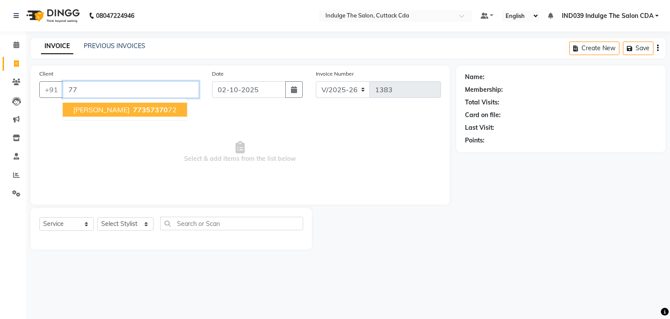
type input "7"
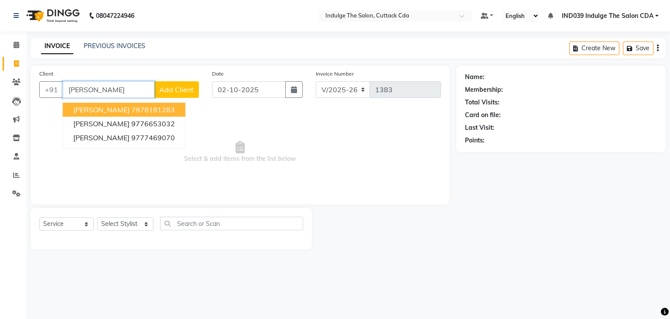
click at [158, 110] on ngb-highlight "7978181283" at bounding box center [153, 109] width 44 height 9
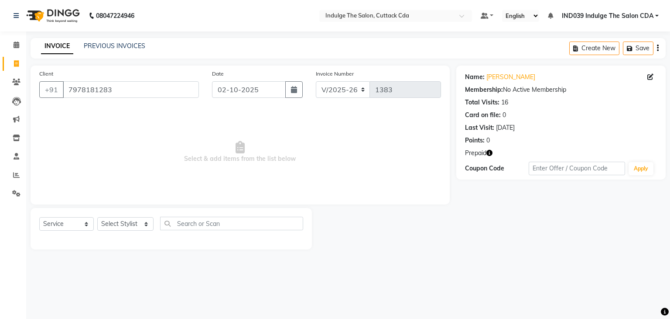
click at [490, 152] on icon "button" at bounding box center [490, 153] width 6 height 6
click at [492, 153] on icon "button" at bounding box center [490, 153] width 6 height 6
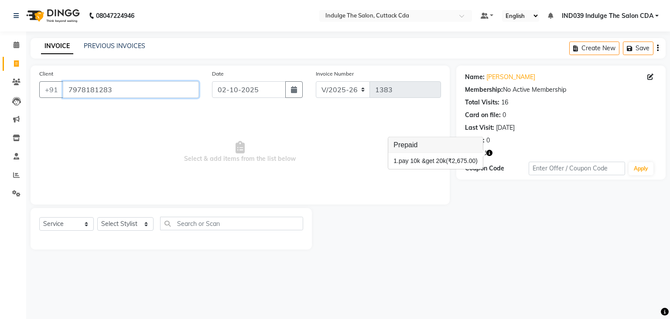
click at [124, 95] on input "7978181283" at bounding box center [131, 89] width 136 height 17
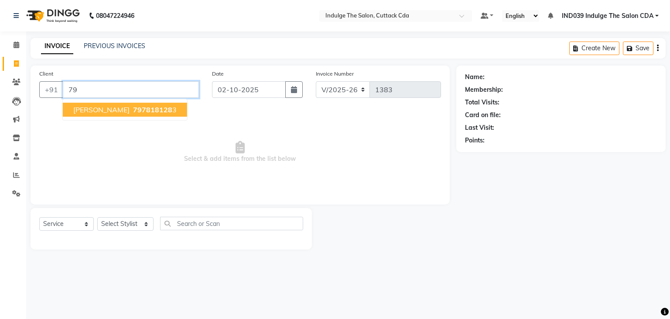
type input "7"
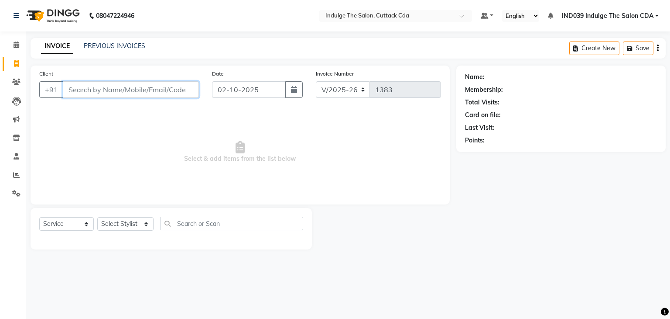
paste input "[PERSON_NAME]"
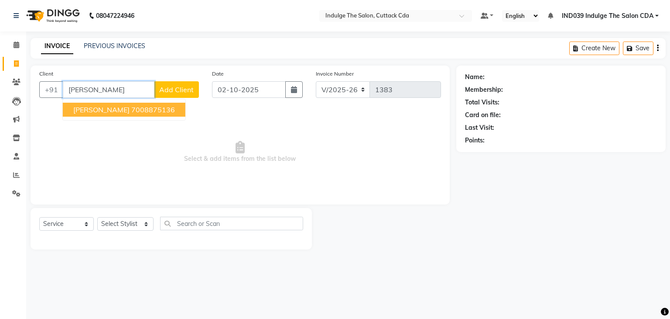
click at [126, 110] on span "[PERSON_NAME]" at bounding box center [101, 109] width 56 height 9
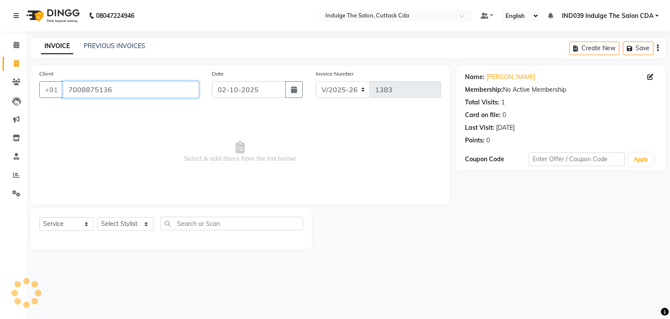
click at [152, 88] on input "7008875136" at bounding box center [131, 89] width 136 height 17
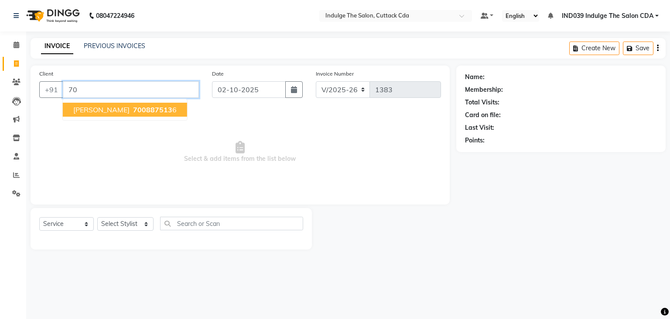
type input "7"
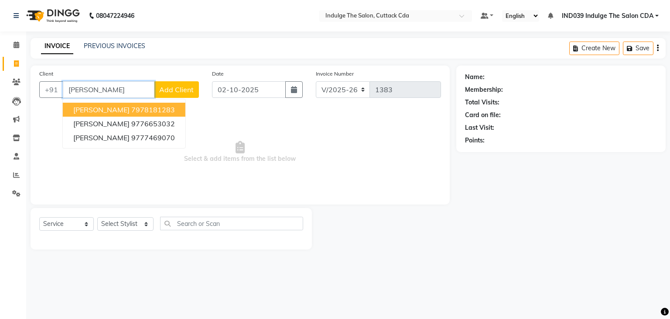
click at [140, 110] on ngb-highlight "7978181283" at bounding box center [153, 109] width 44 height 9
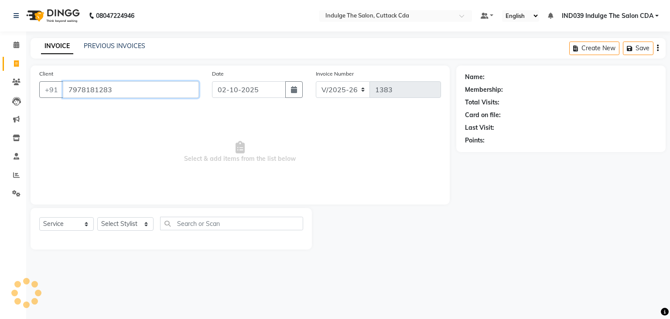
type input "7978181283"
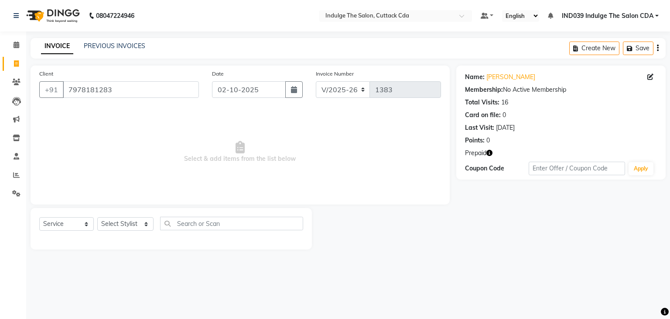
click at [490, 152] on icon "button" at bounding box center [490, 153] width 6 height 6
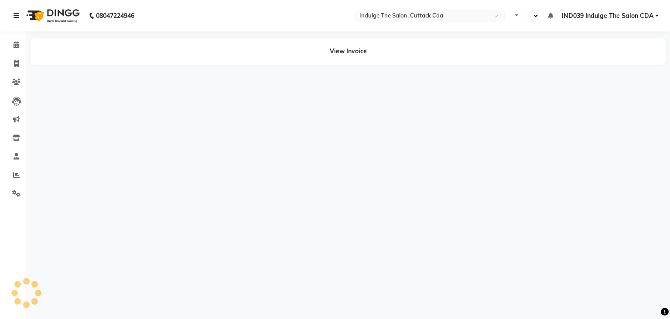
select select "en"
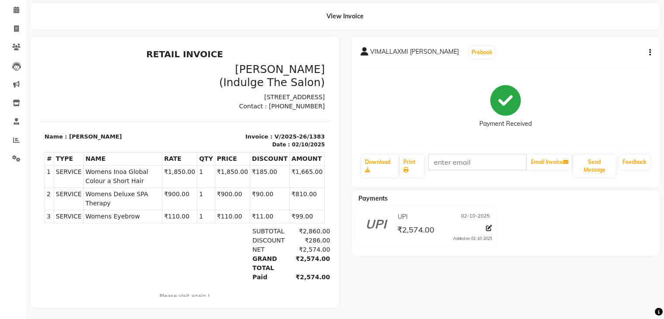
scroll to position [34, 0]
